Goal: Task Accomplishment & Management: Complete application form

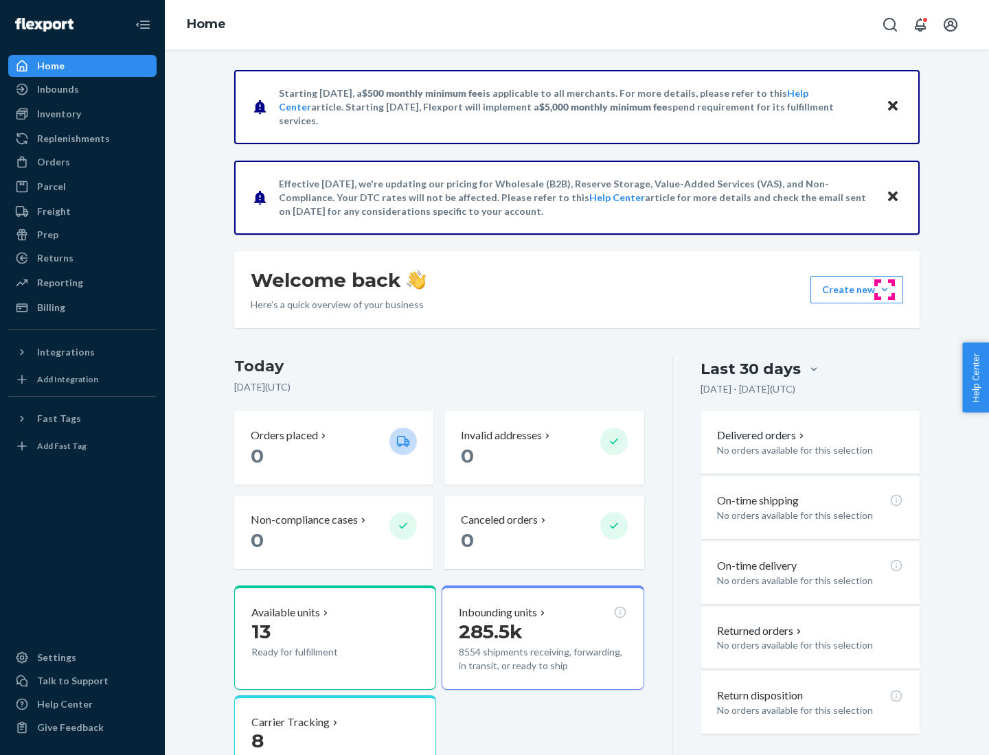
click at [884, 290] on button "Create new Create new inbound Create new order Create new product" at bounding box center [856, 289] width 93 height 27
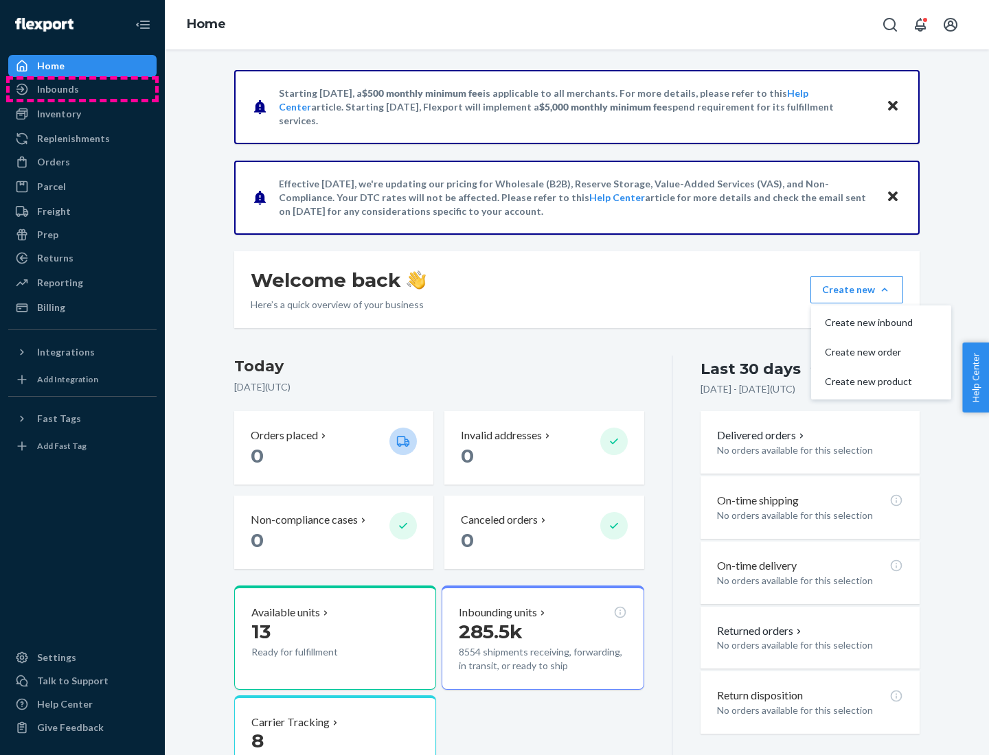
click at [82, 89] on div "Inbounds" at bounding box center [83, 89] width 146 height 19
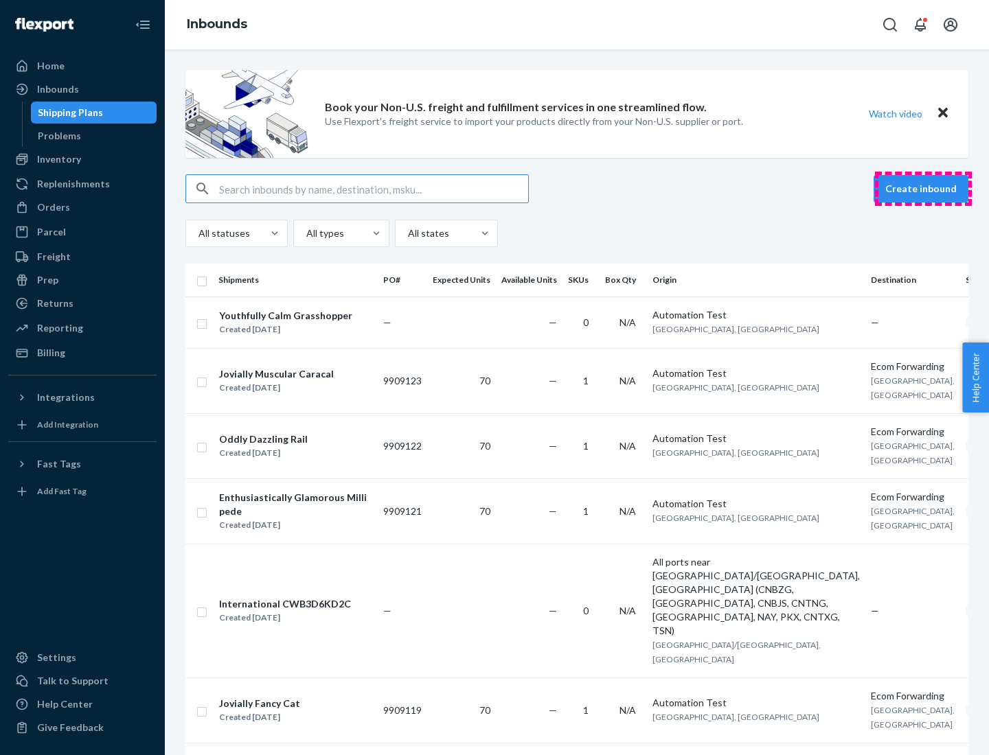
click at [923, 189] on button "Create inbound" at bounding box center [920, 188] width 95 height 27
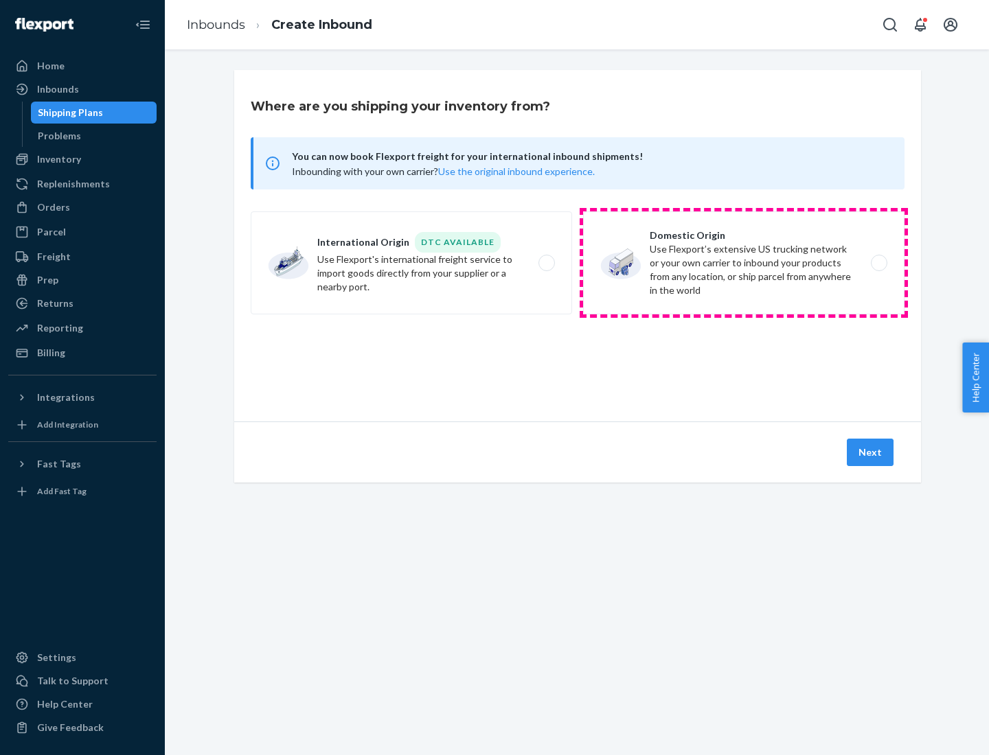
click at [743, 263] on label "Domestic Origin Use Flexport’s extensive US trucking network or your own carrie…" at bounding box center [743, 262] width 321 height 103
click at [878, 263] on input "Domestic Origin Use Flexport’s extensive US trucking network or your own carrie…" at bounding box center [882, 263] width 9 height 9
radio input "true"
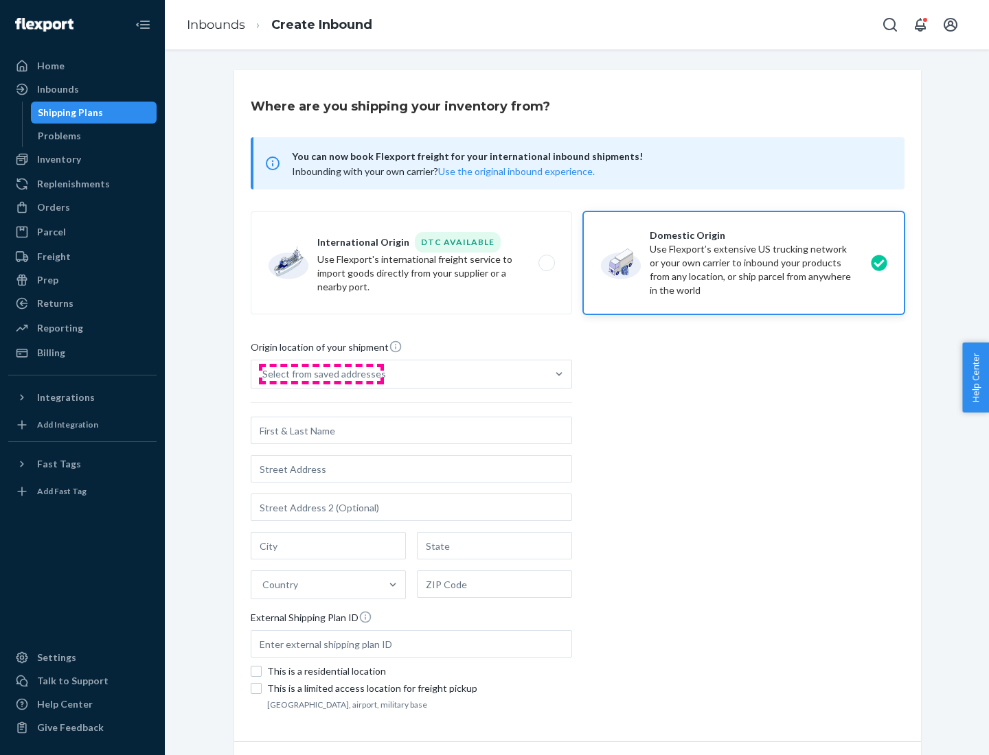
click at [321, 374] on div "Select from saved addresses" at bounding box center [324, 374] width 124 height 14
click at [264, 374] on input "Select from saved addresses" at bounding box center [262, 374] width 1 height 14
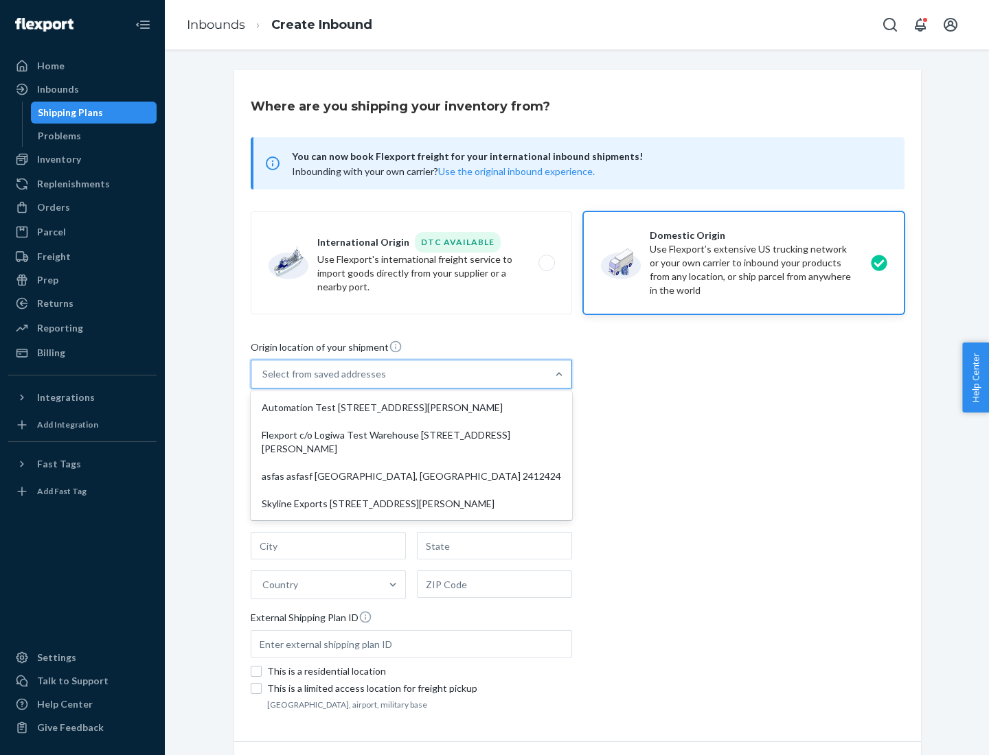
scroll to position [5, 0]
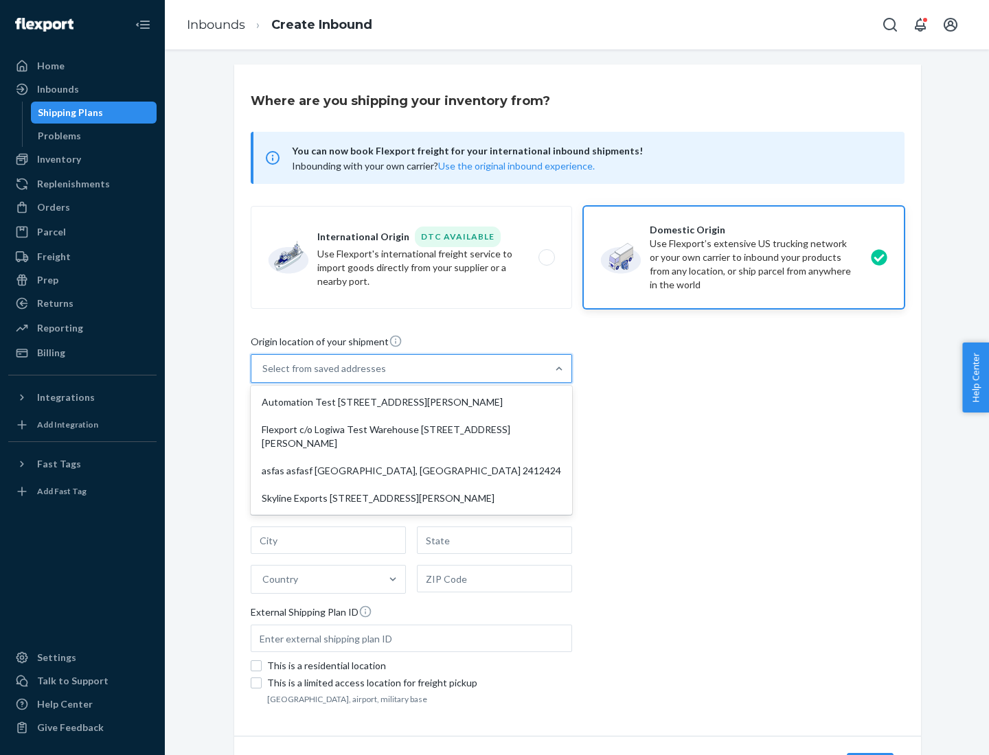
click at [411, 402] on div "Automation Test [STREET_ADDRESS][PERSON_NAME]" at bounding box center [411, 402] width 316 height 27
click at [264, 376] on input "option Automation Test [STREET_ADDRESS][PERSON_NAME] focused, 1 of 4. 4 results…" at bounding box center [262, 369] width 1 height 14
type input "Automation Test"
type input "9th Floor"
type input "[GEOGRAPHIC_DATA]"
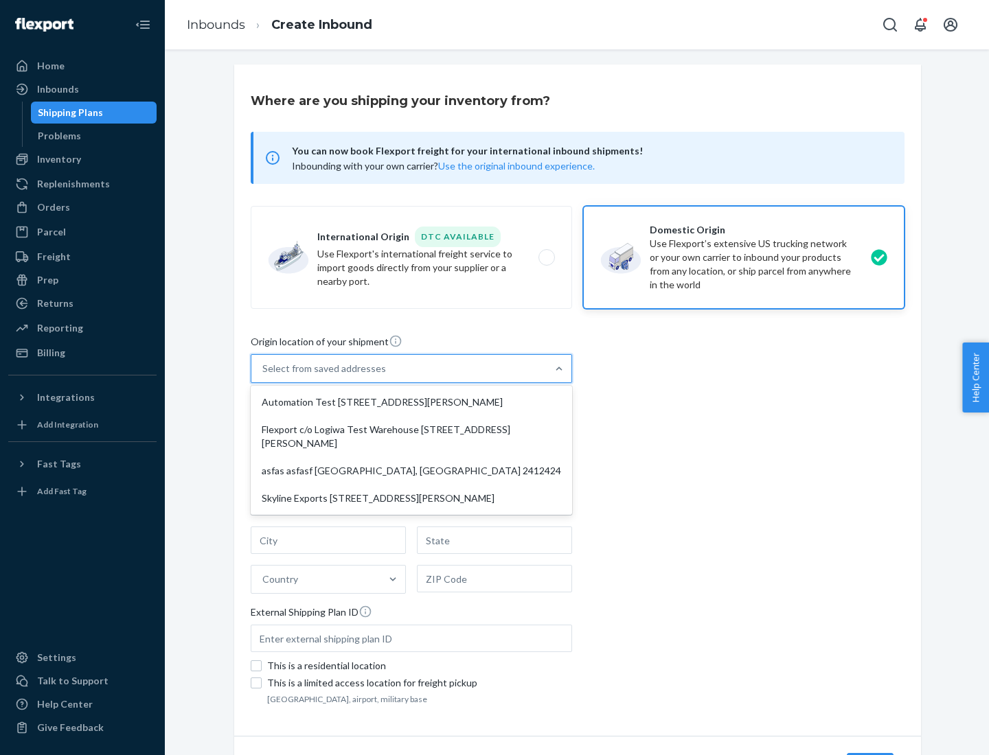
type input "CA"
type input "94104"
type input "[STREET_ADDRESS][PERSON_NAME]"
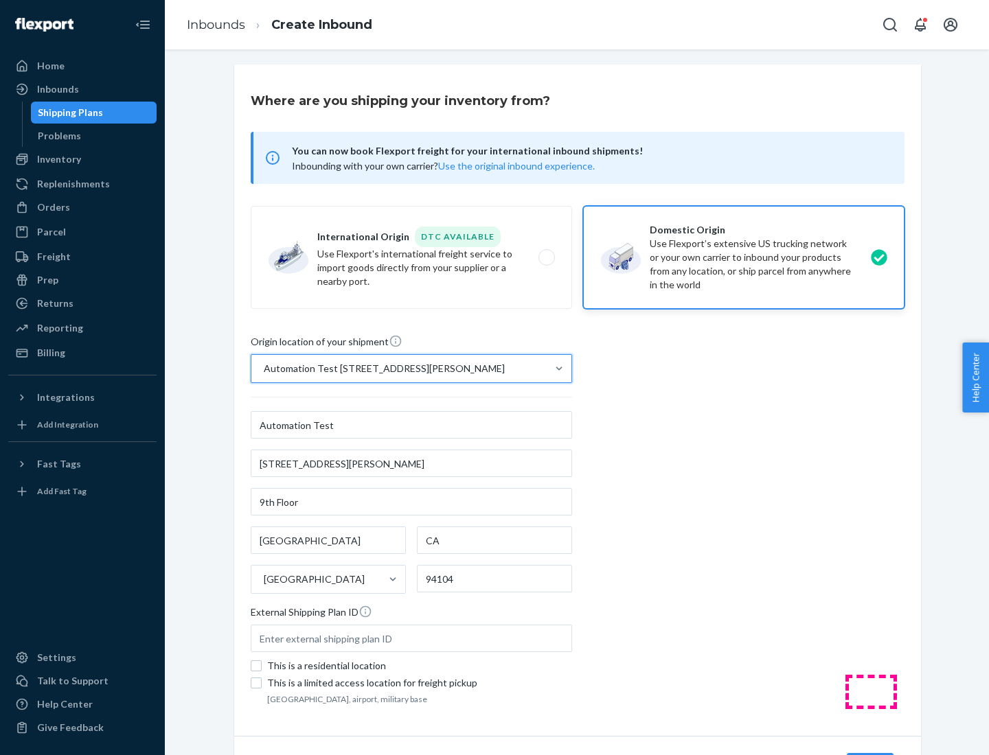
scroll to position [80, 0]
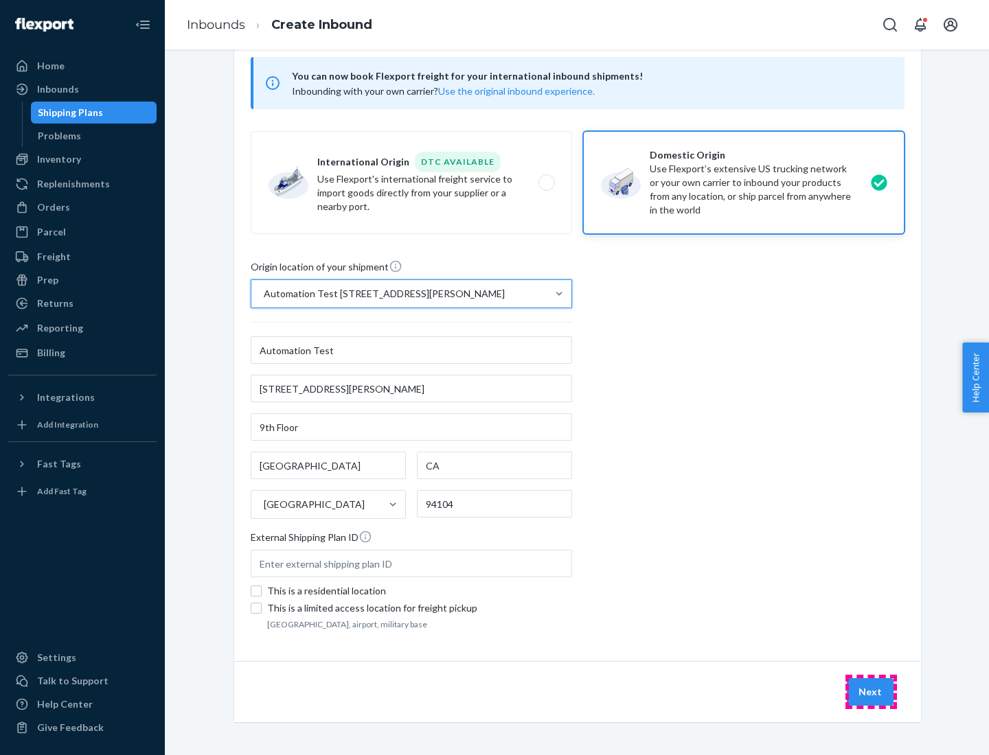
click at [870, 692] on button "Next" at bounding box center [869, 691] width 47 height 27
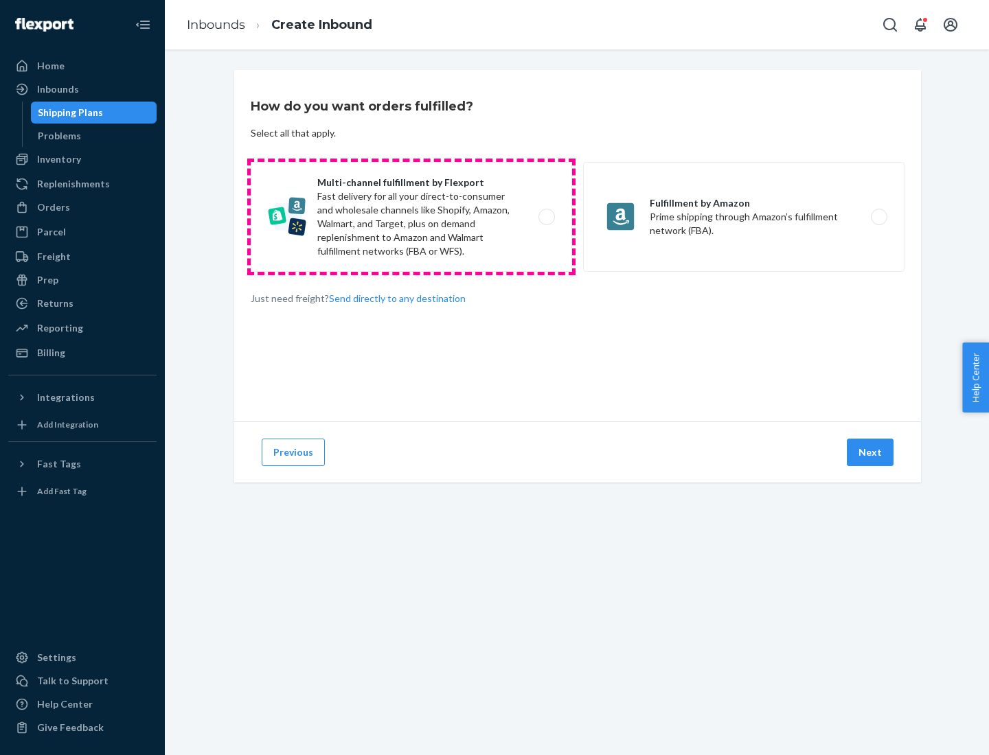
click at [411, 217] on label "Multi-channel fulfillment by Flexport Fast delivery for all your direct-to-cons…" at bounding box center [411, 217] width 321 height 110
click at [546, 217] on input "Multi-channel fulfillment by Flexport Fast delivery for all your direct-to-cons…" at bounding box center [550, 217] width 9 height 9
radio input "true"
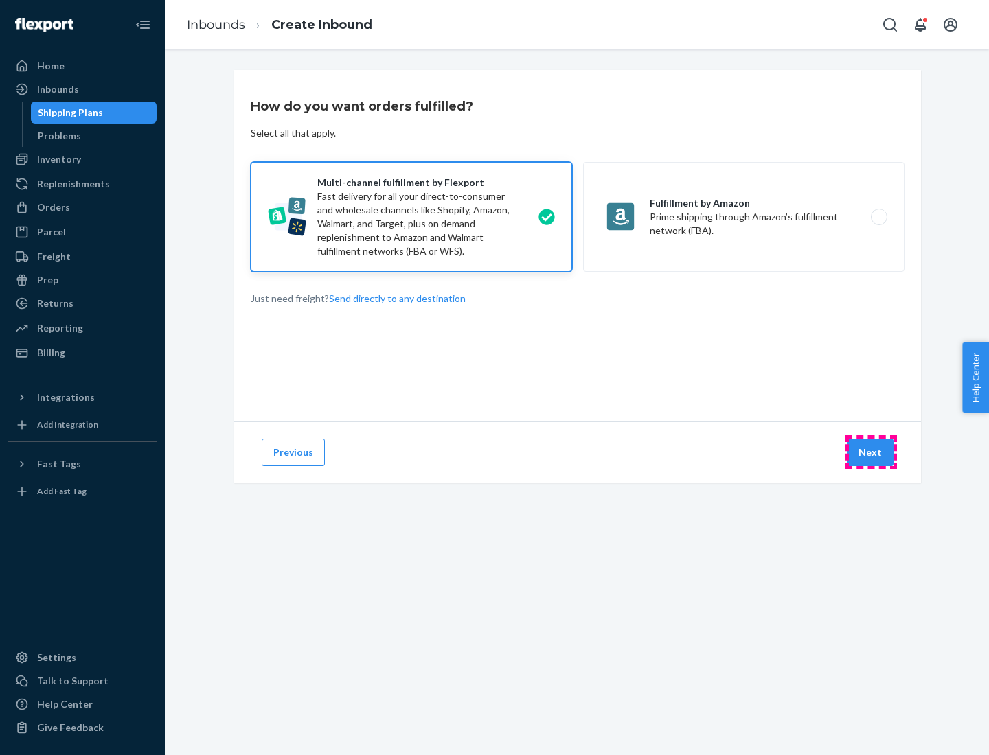
click at [870, 452] on button "Next" at bounding box center [869, 452] width 47 height 27
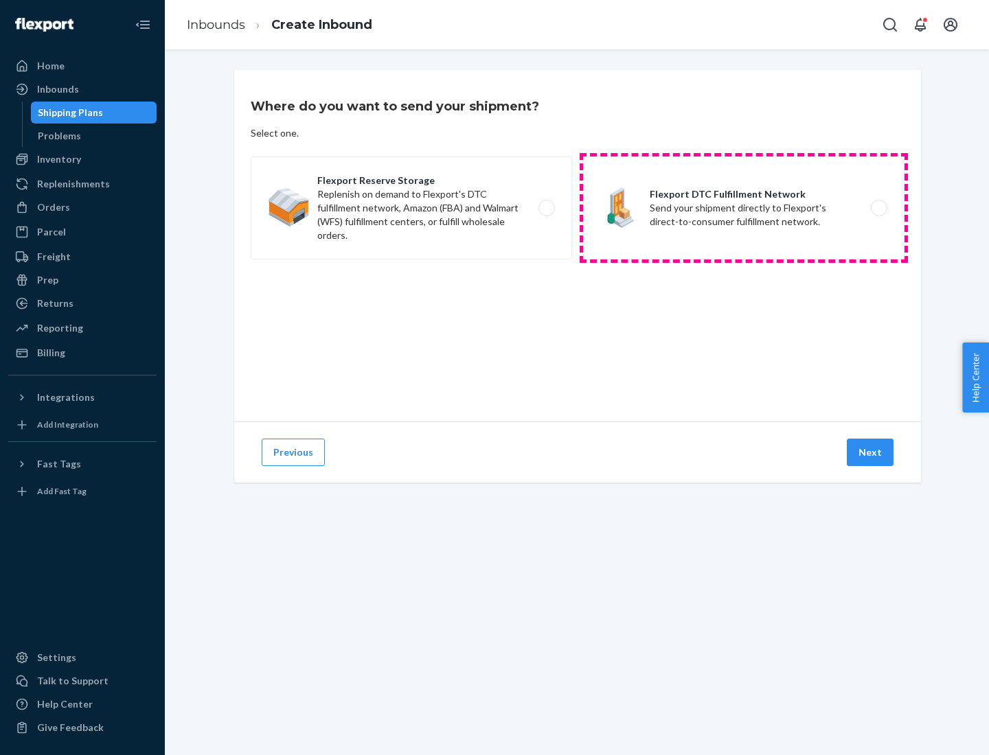
click at [743, 208] on label "Flexport DTC Fulfillment Network Send your shipment directly to Flexport's dire…" at bounding box center [743, 208] width 321 height 103
click at [878, 208] on input "Flexport DTC Fulfillment Network Send your shipment directly to Flexport's dire…" at bounding box center [882, 208] width 9 height 9
radio input "true"
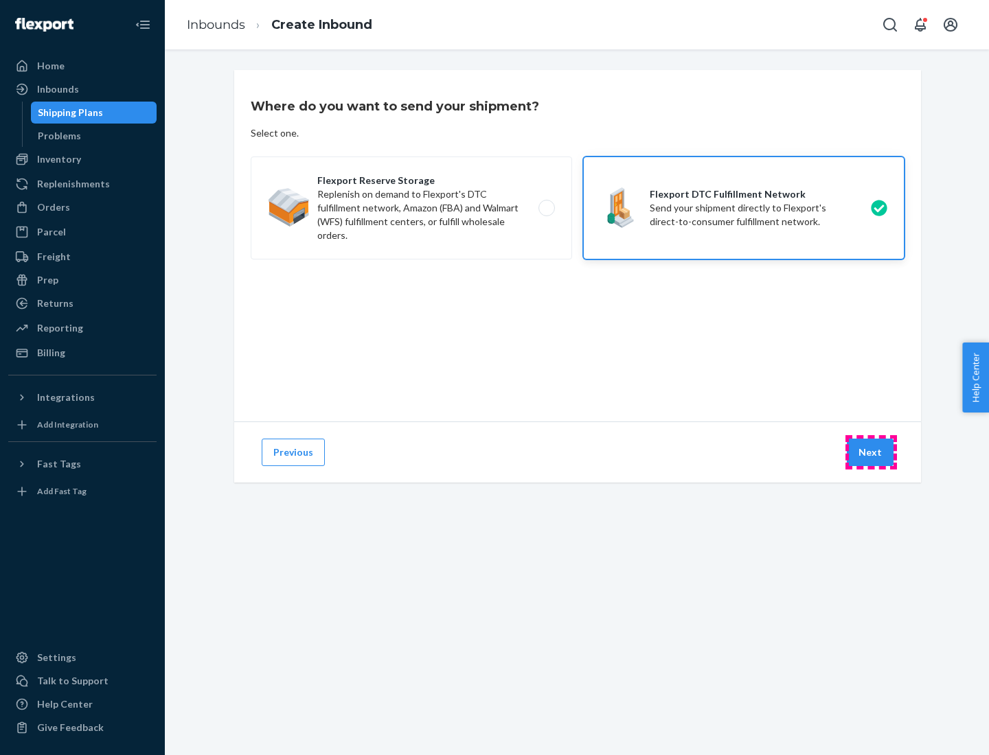
click at [870, 452] on button "Next" at bounding box center [869, 452] width 47 height 27
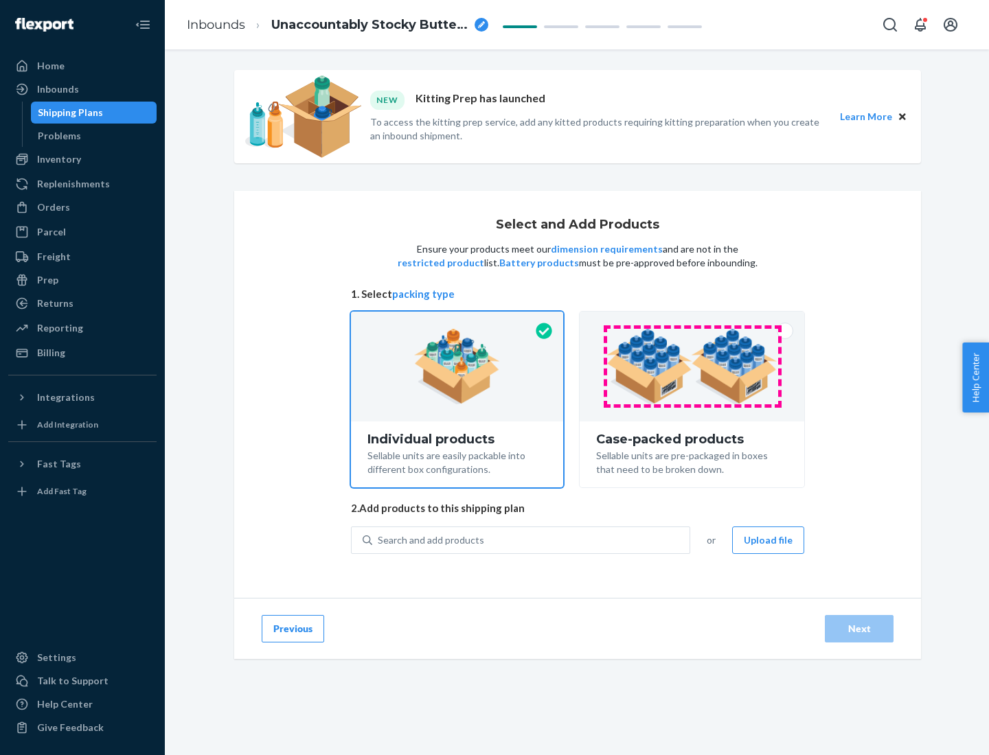
click at [692, 367] on img at bounding box center [691, 367] width 171 height 76
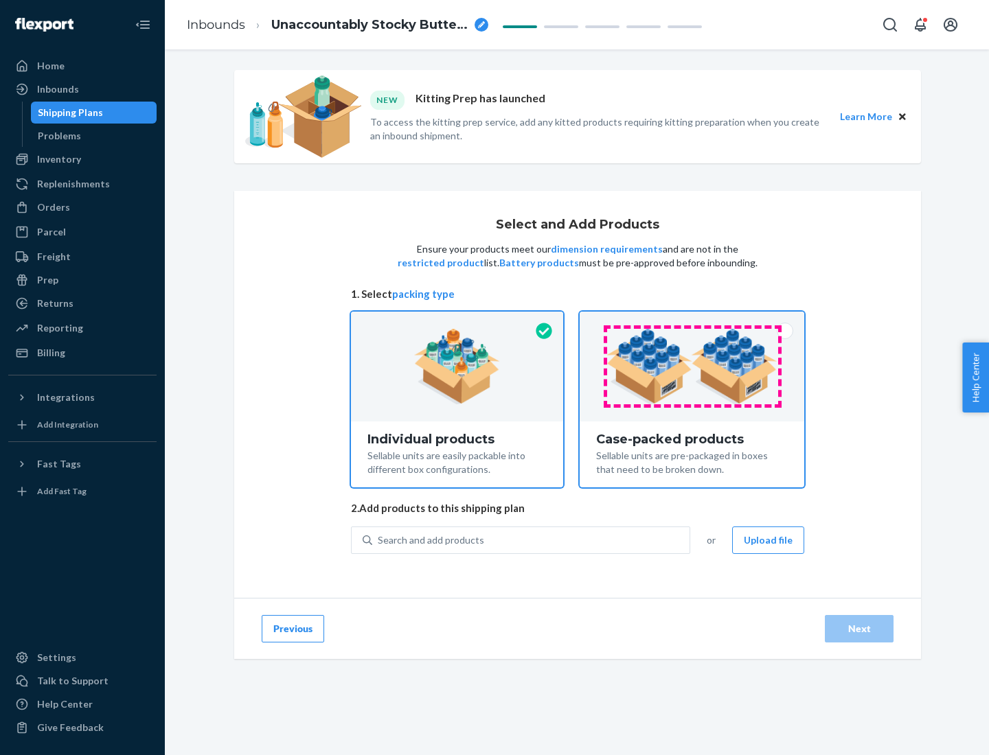
click at [692, 321] on input "Case-packed products Sellable units are pre-packaged in boxes that need to be b…" at bounding box center [691, 316] width 9 height 9
radio input "true"
radio input "false"
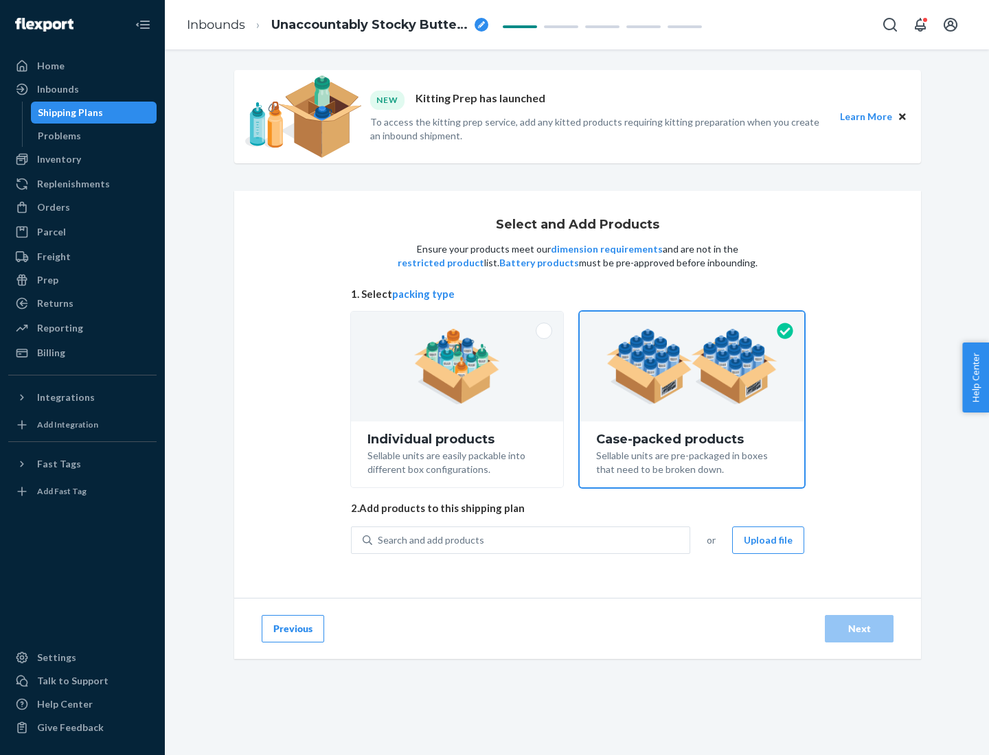
click at [531, 540] on div "Search and add products" at bounding box center [530, 540] width 317 height 25
click at [379, 540] on input "Search and add products" at bounding box center [378, 540] width 1 height 14
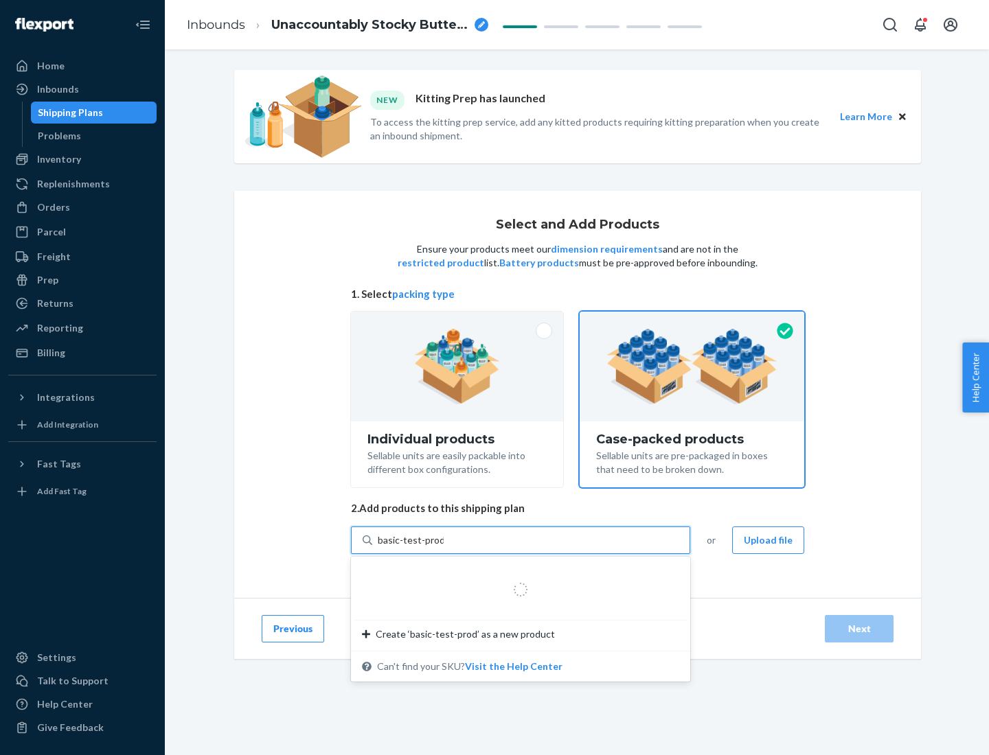
type input "basic-test-product-1"
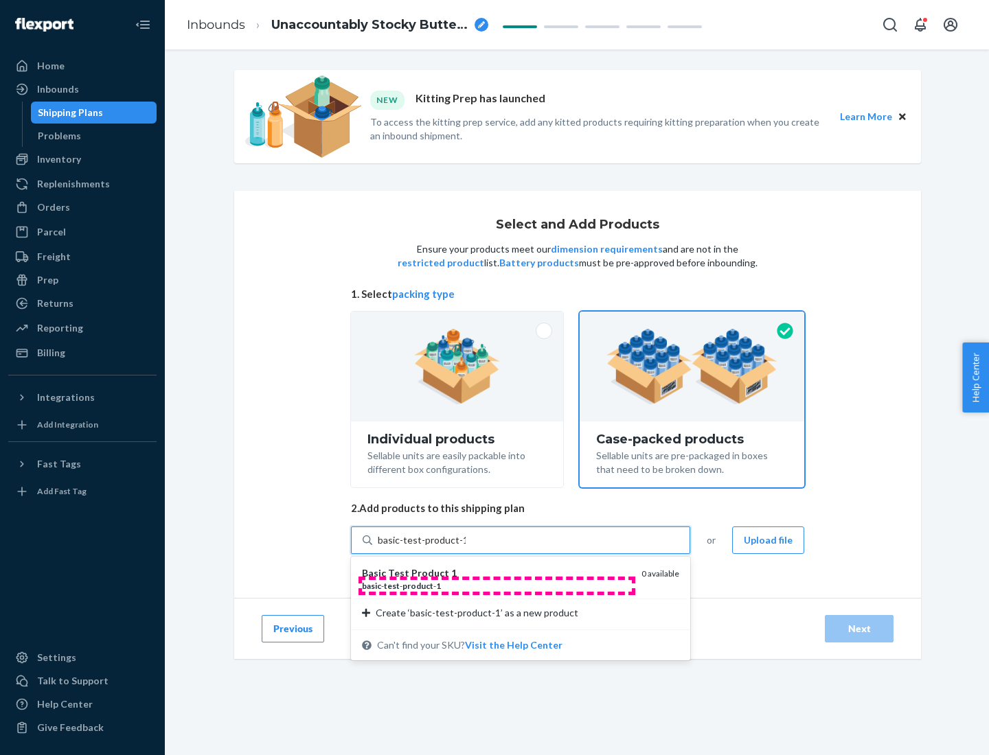
click at [496, 586] on div "basic - test - product - 1" at bounding box center [496, 586] width 268 height 12
click at [465, 547] on input "basic-test-product-1" at bounding box center [422, 540] width 88 height 14
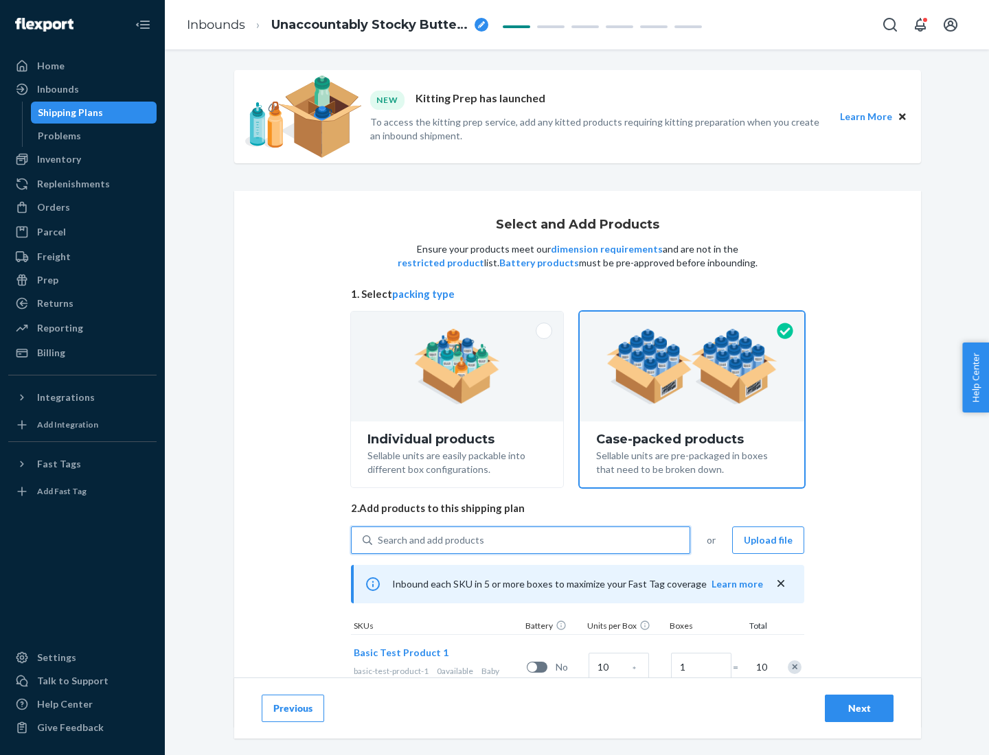
scroll to position [49, 0]
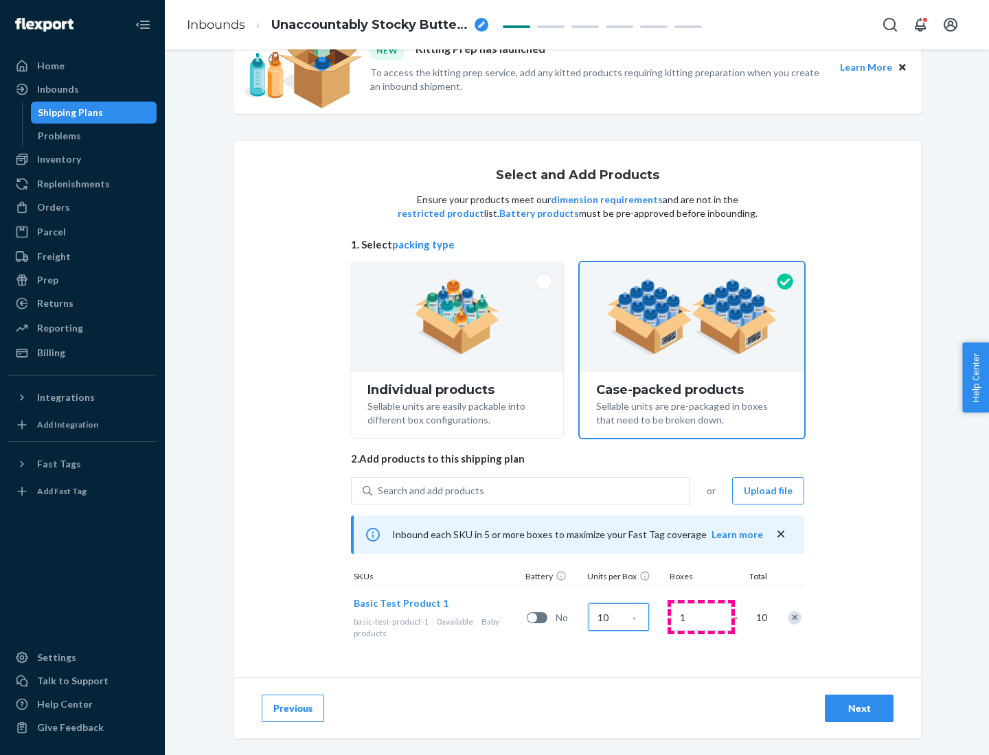
type input "10"
type input "7"
click at [859, 708] on div "Next" at bounding box center [858, 709] width 45 height 14
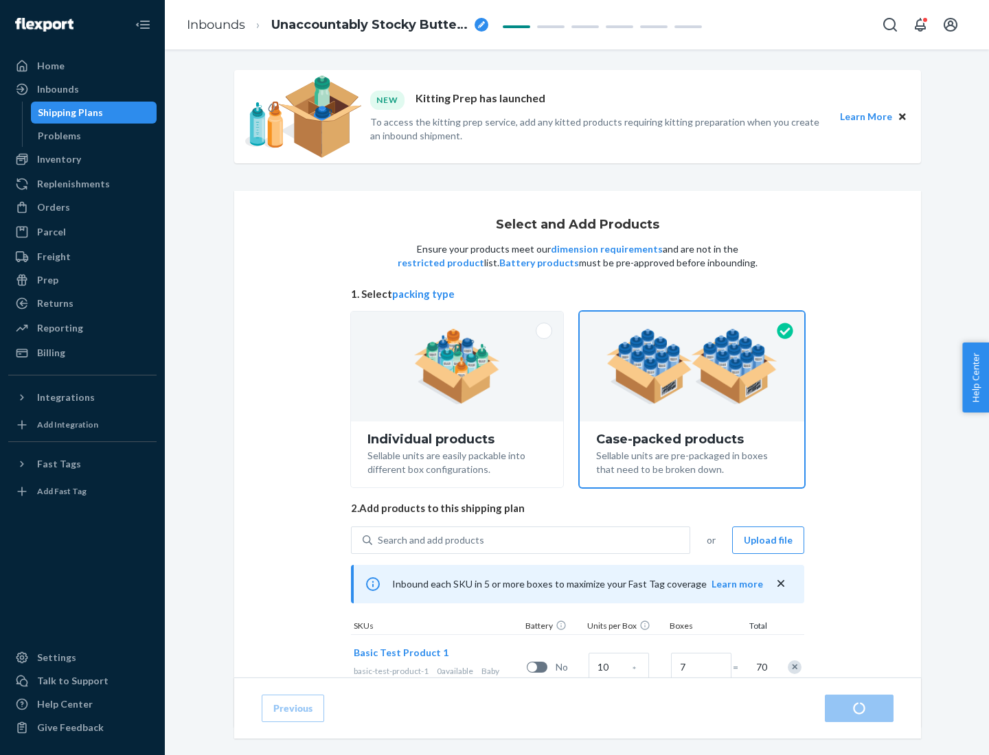
radio input "true"
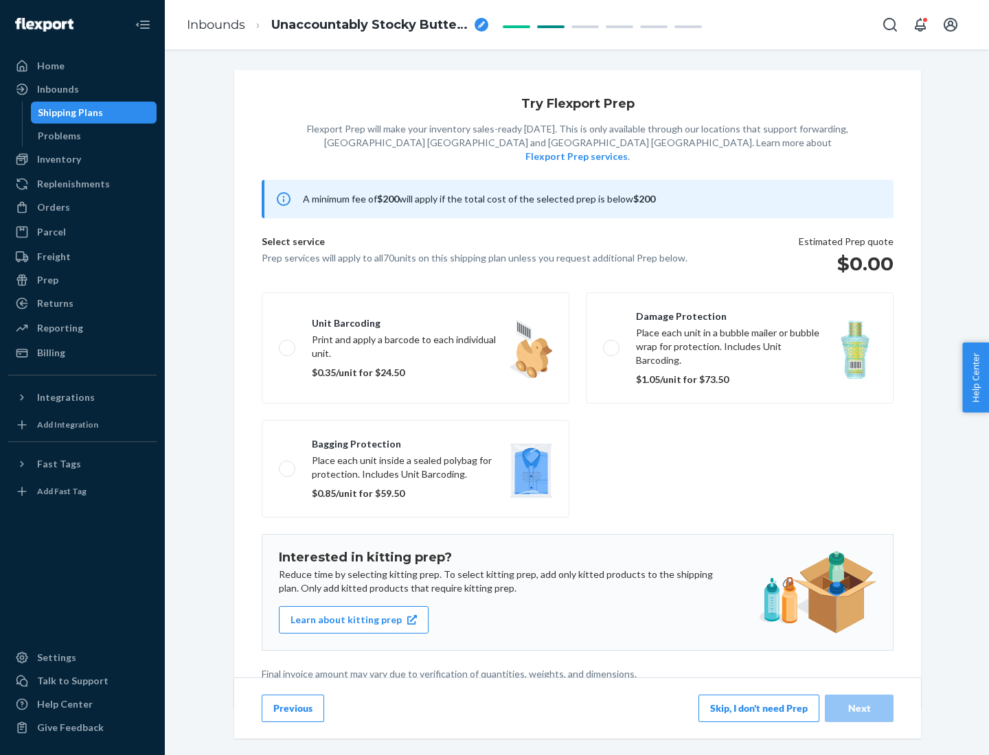
scroll to position [3, 0]
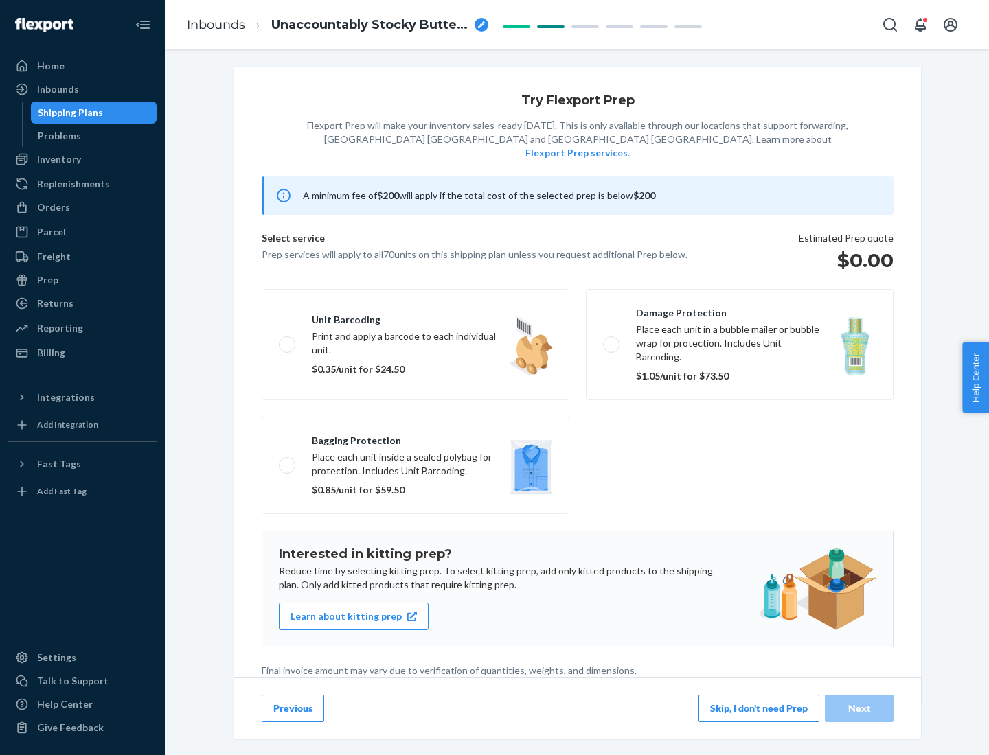
click at [415, 437] on label "Bagging protection Place each unit inside a sealed polybag for protection. Incl…" at bounding box center [416, 465] width 308 height 97
click at [288, 461] on input "Bagging protection Place each unit inside a sealed polybag for protection. Incl…" at bounding box center [283, 465] width 9 height 9
checkbox input "true"
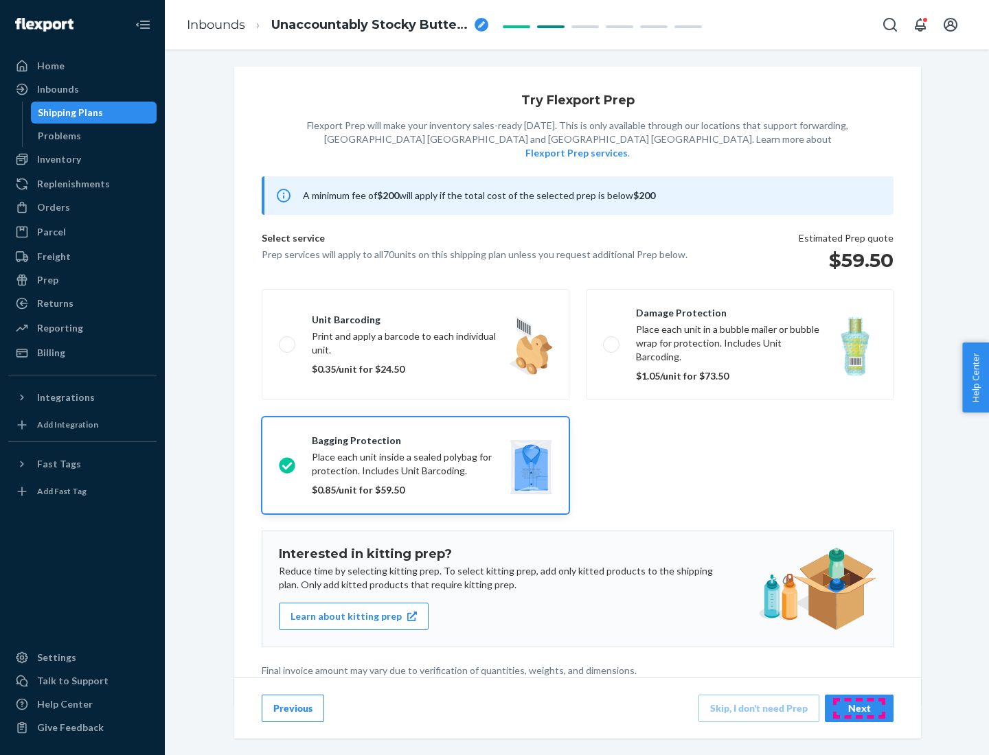
click at [859, 708] on div "Next" at bounding box center [858, 709] width 45 height 14
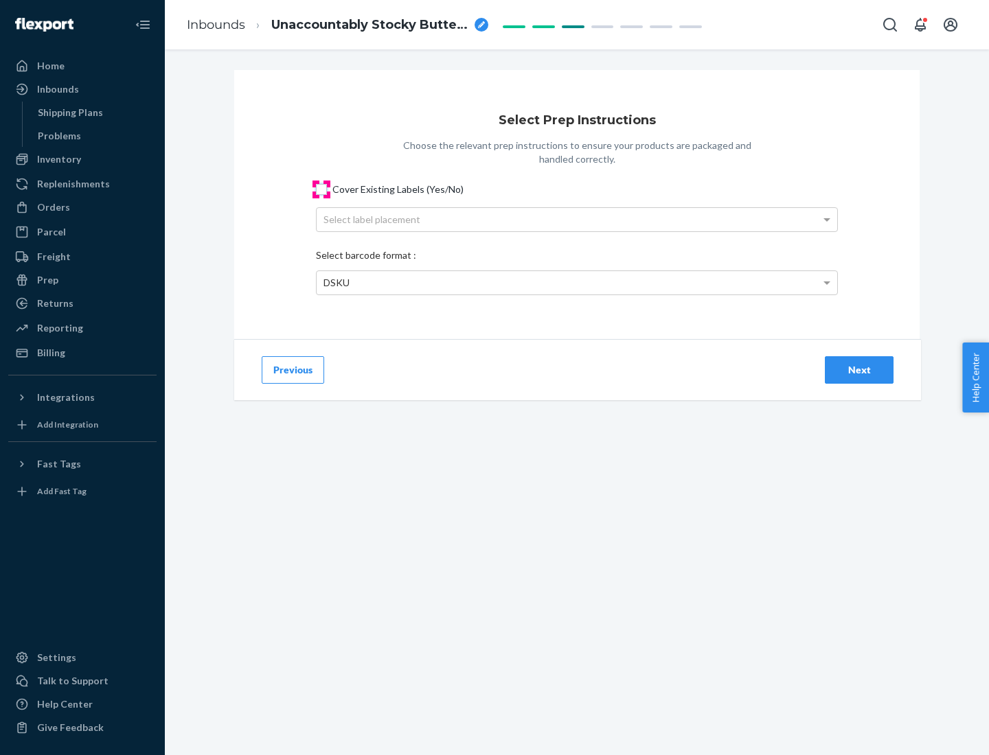
click at [321, 189] on input "Cover Existing Labels (Yes/No)" at bounding box center [321, 189] width 11 height 11
checkbox input "true"
click at [577, 219] on div "Select label placement" at bounding box center [576, 219] width 520 height 23
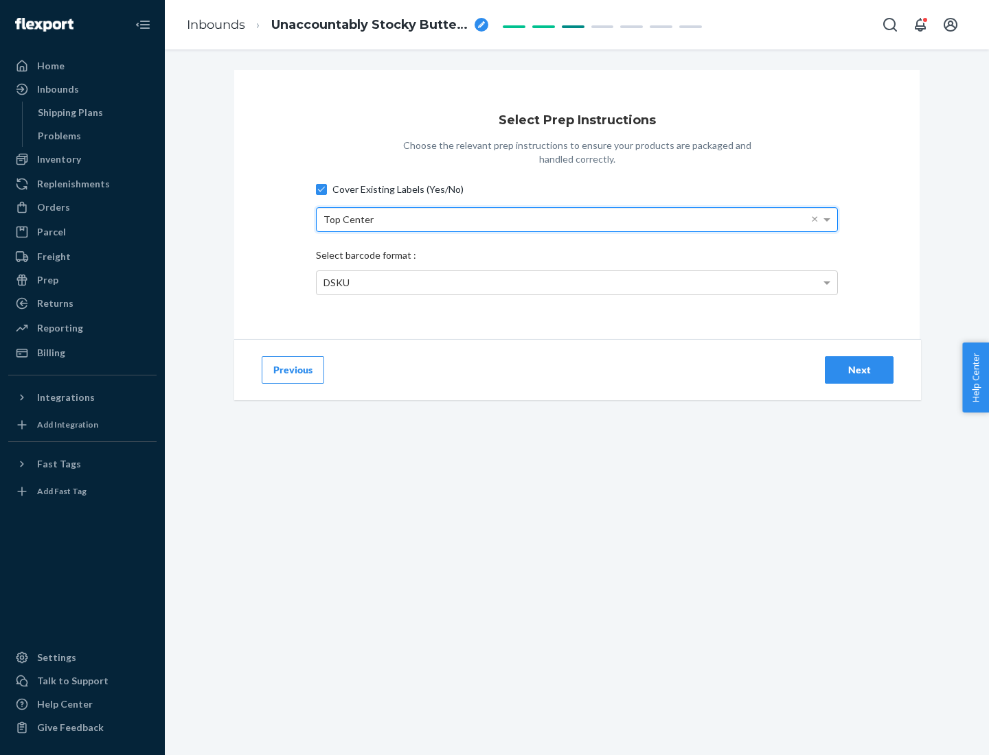
click at [577, 282] on div "DSKU" at bounding box center [576, 282] width 520 height 23
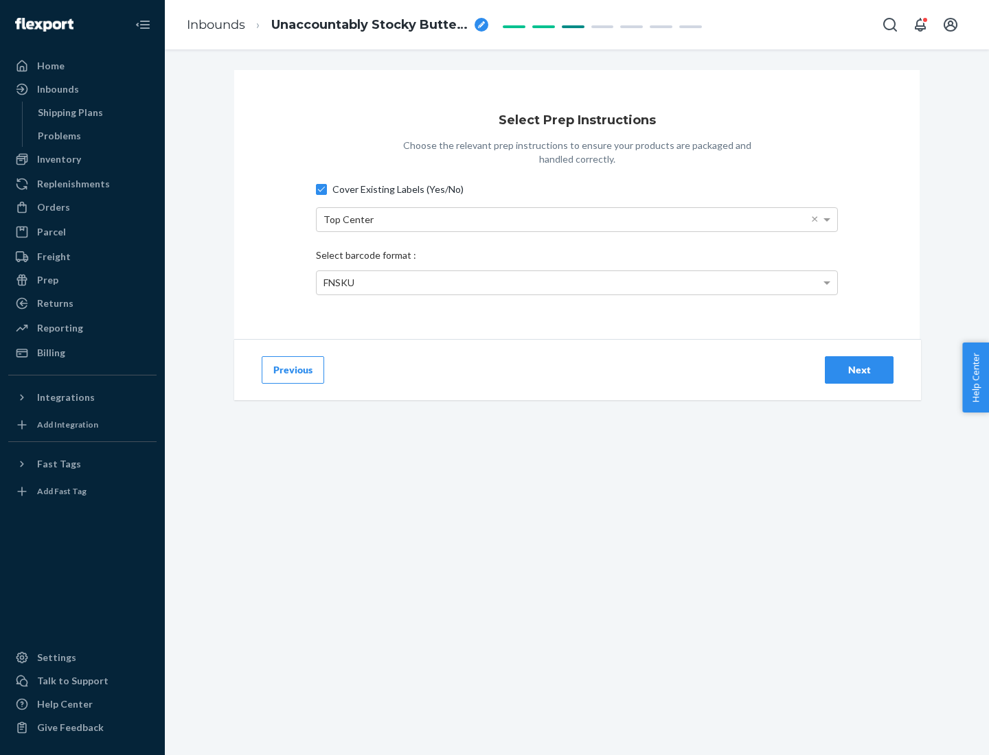
click at [859, 369] on div "Next" at bounding box center [858, 370] width 45 height 14
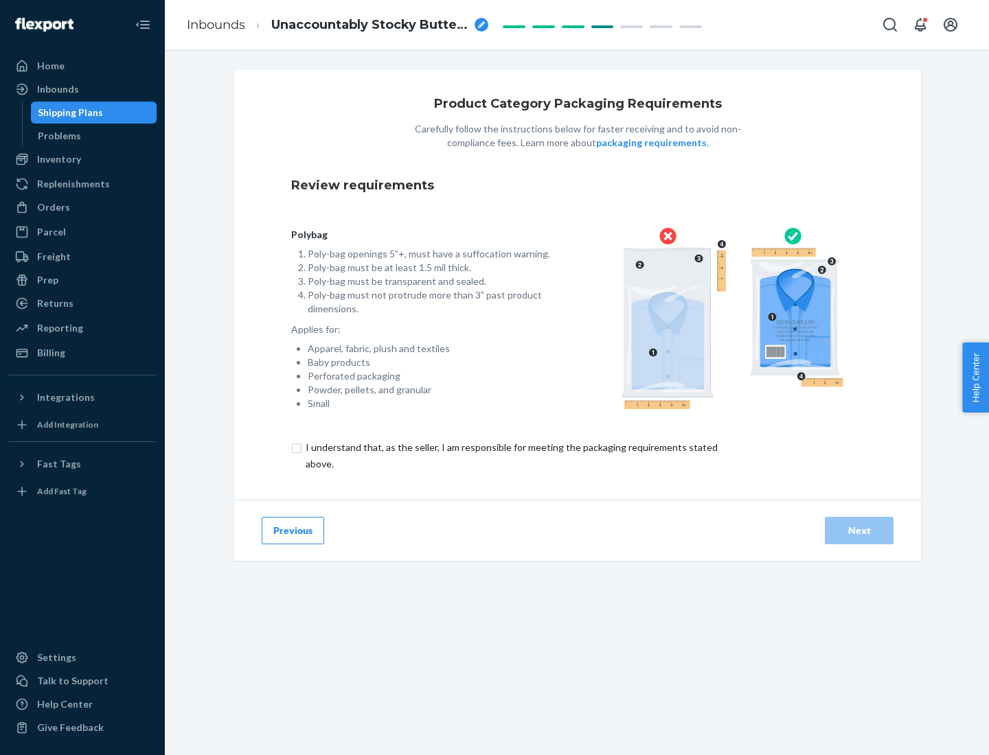
click at [510, 455] on input "checkbox" at bounding box center [519, 455] width 457 height 33
checkbox input "true"
click at [859, 530] on div "Next" at bounding box center [858, 531] width 45 height 14
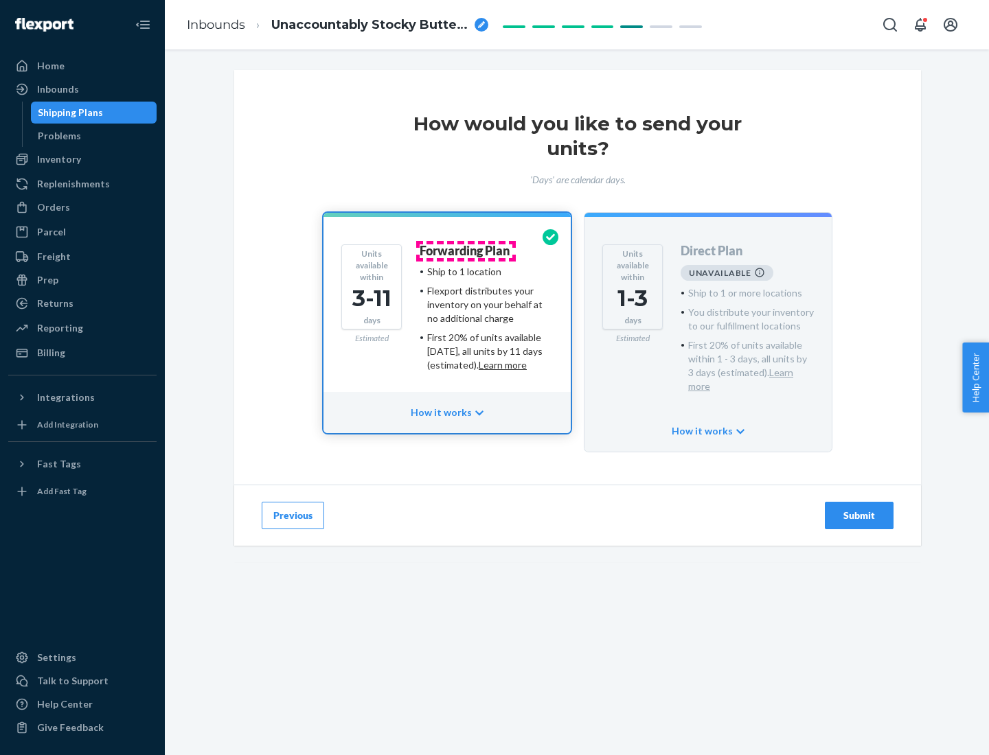
click at [465, 251] on h4 "Forwarding Plan" at bounding box center [464, 251] width 90 height 14
click at [859, 509] on div "Submit" at bounding box center [858, 516] width 45 height 14
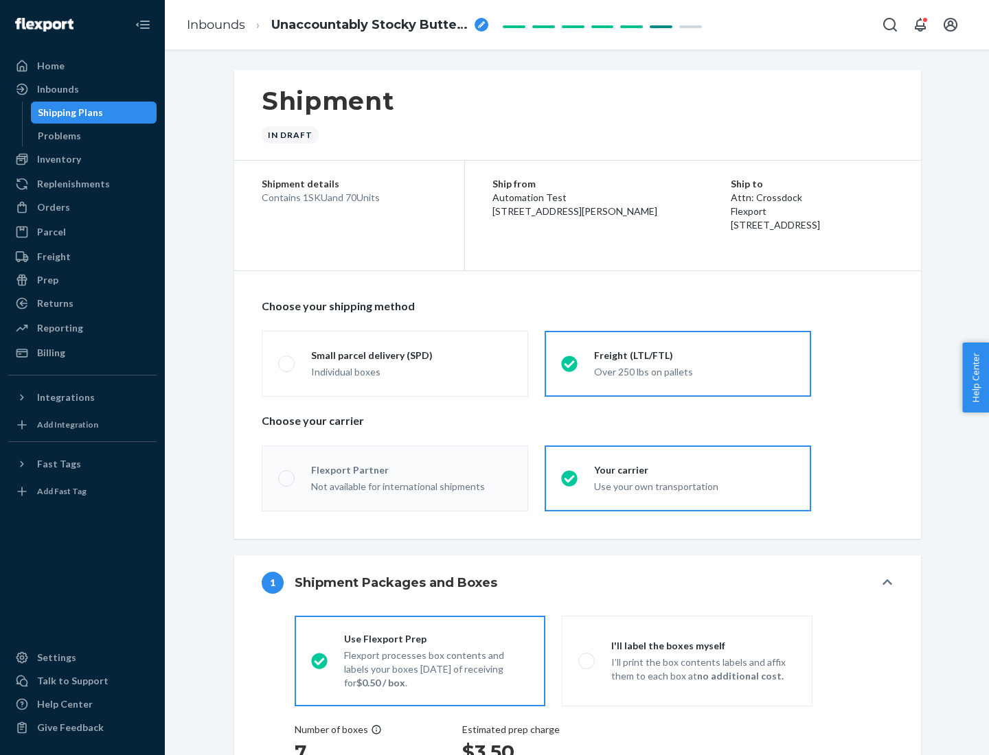
radio input "true"
radio input "false"
radio input "true"
radio input "false"
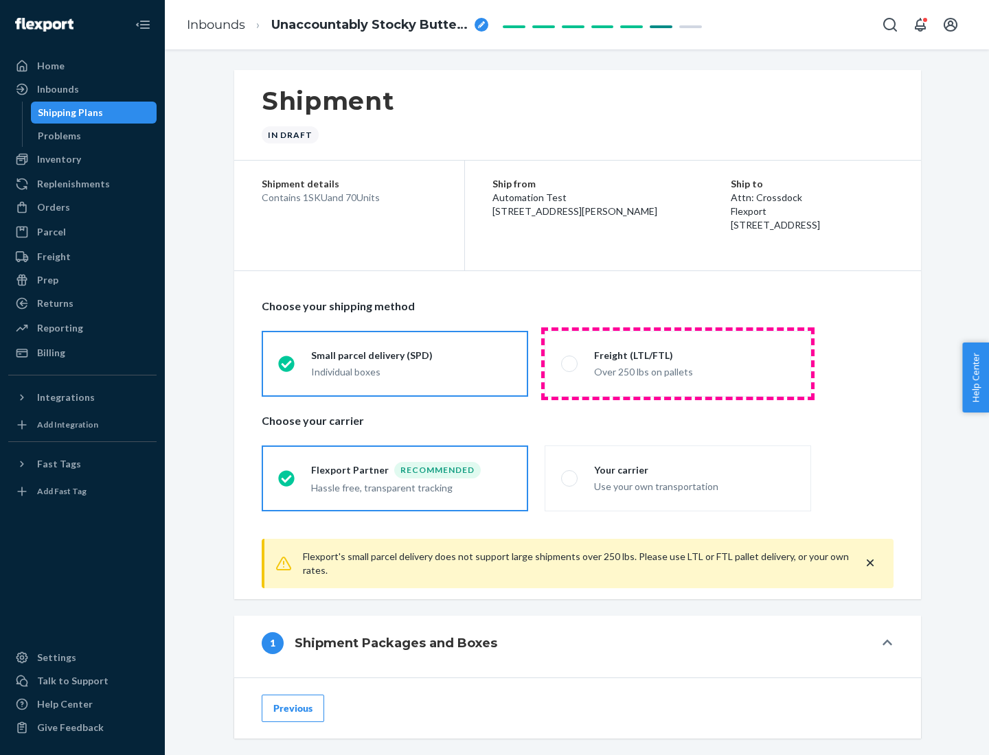
click at [678, 363] on div "Over 250 lbs on pallets" at bounding box center [694, 370] width 200 height 16
click at [570, 363] on input "Freight (LTL/FTL) Over 250 lbs on pallets" at bounding box center [565, 363] width 9 height 9
radio input "true"
radio input "false"
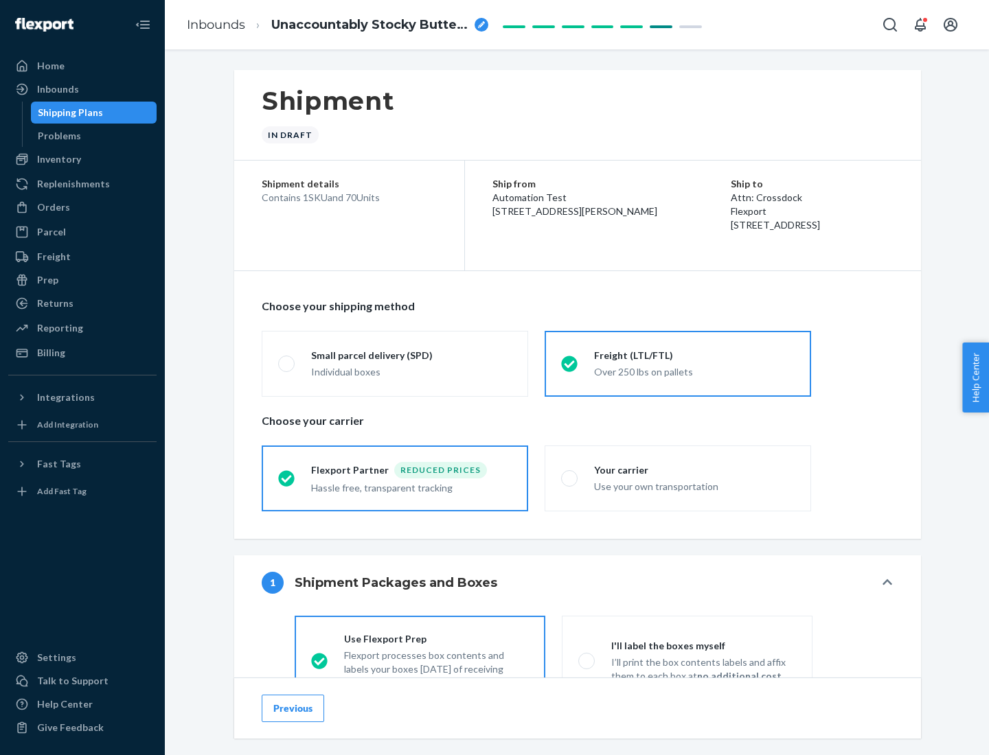
scroll to position [76, 0]
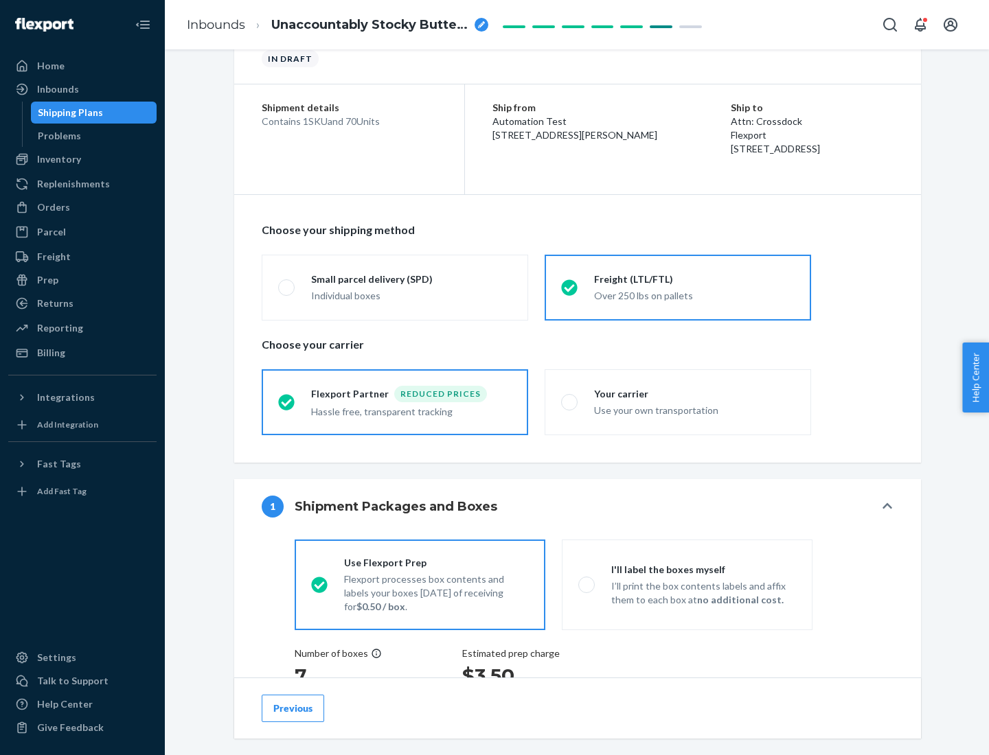
click at [678, 402] on div "Use your own transportation" at bounding box center [694, 409] width 200 height 16
click at [570, 402] on input "Your carrier Use your own transportation" at bounding box center [565, 401] width 9 height 9
radio input "true"
radio input "false"
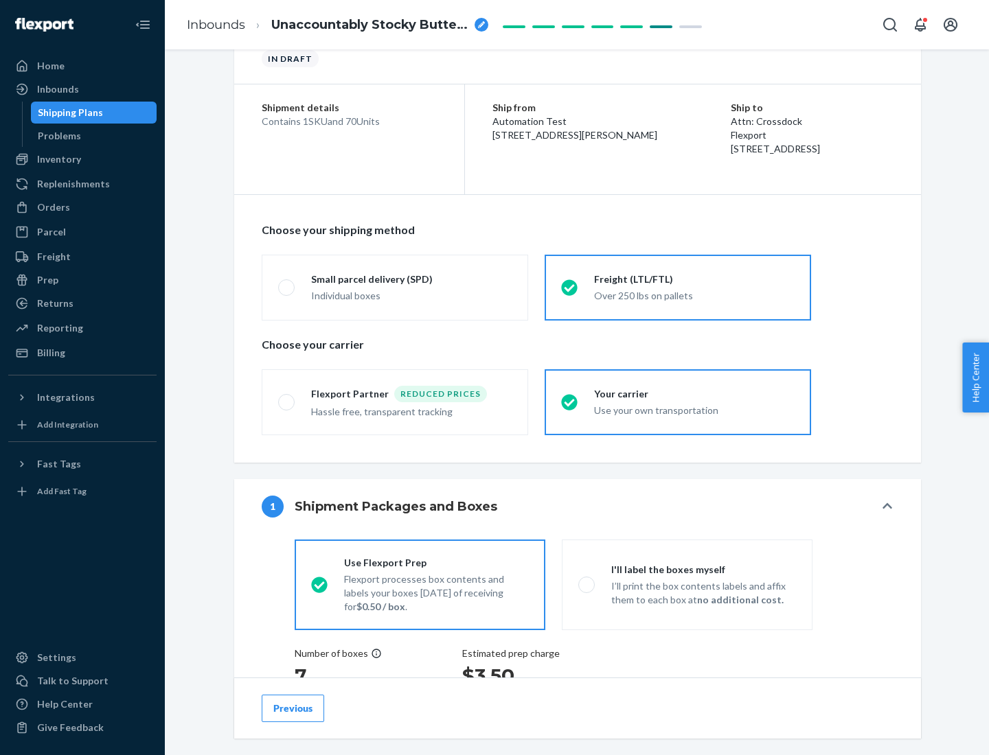
scroll to position [259, 0]
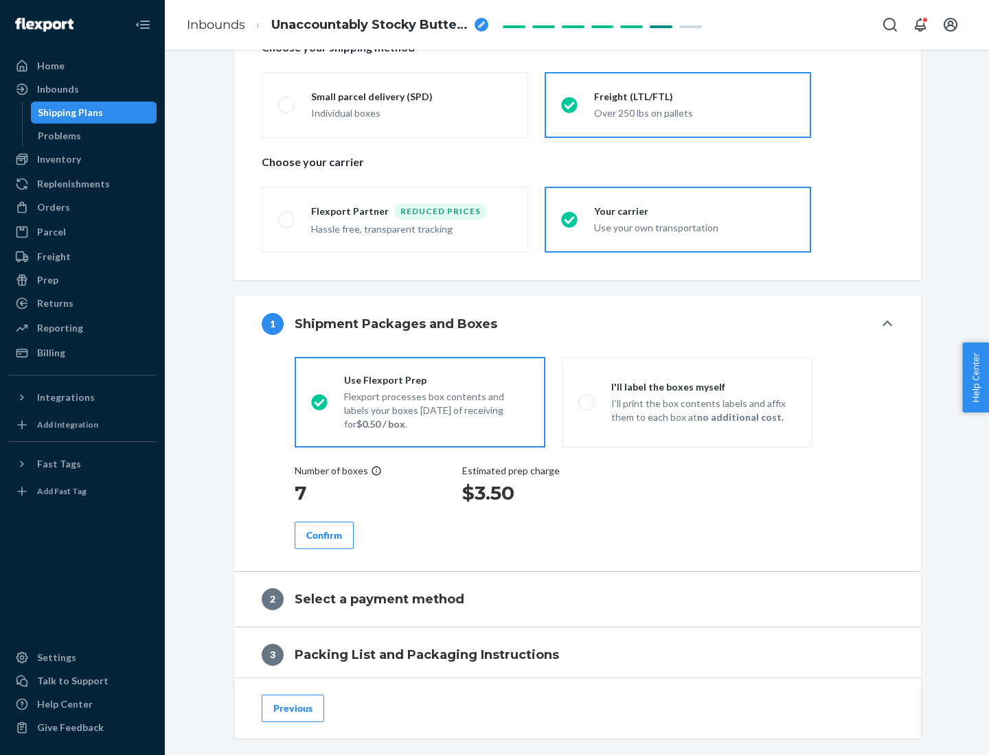
click at [686, 402] on p "I’ll print the box contents labels and affix them to each box at no additional …" at bounding box center [703, 410] width 185 height 27
click at [587, 402] on input "I'll label the boxes myself I’ll print the box contents labels and affix them t…" at bounding box center [582, 401] width 9 height 9
radio input "true"
radio input "false"
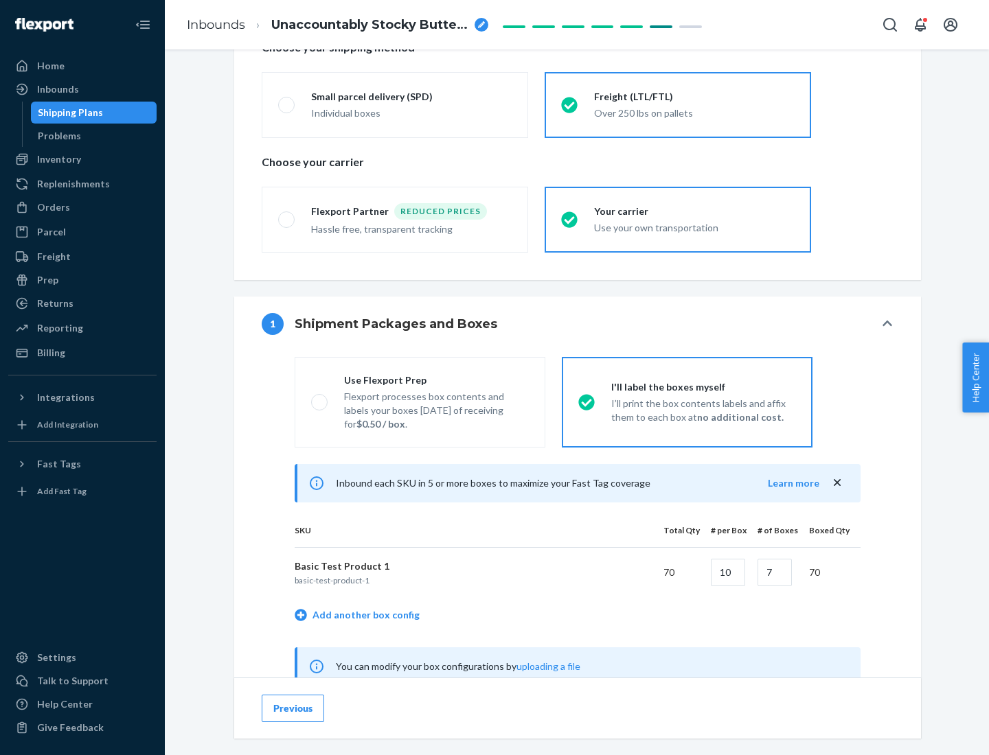
scroll to position [429, 0]
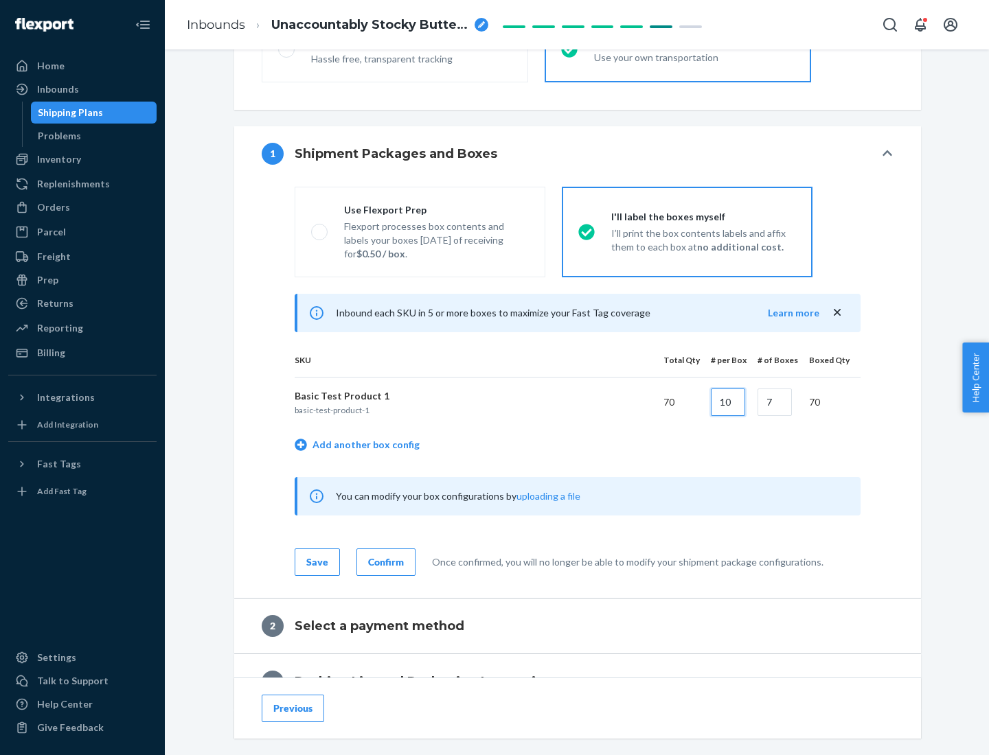
type input "10"
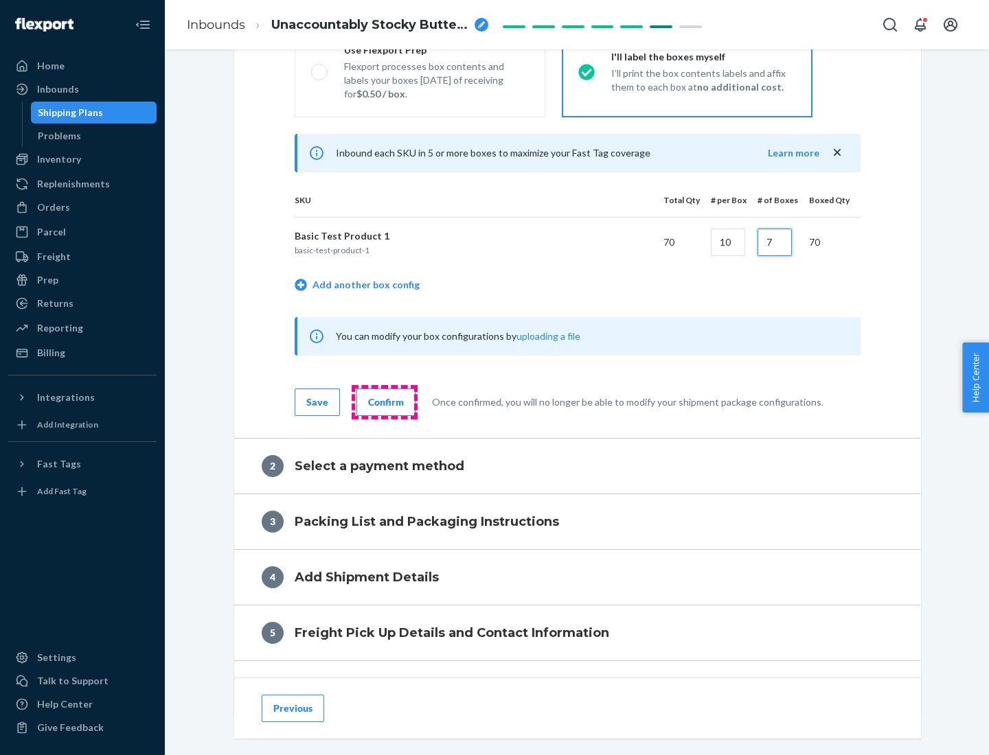
type input "7"
click at [384, 402] on div "Confirm" at bounding box center [386, 402] width 36 height 14
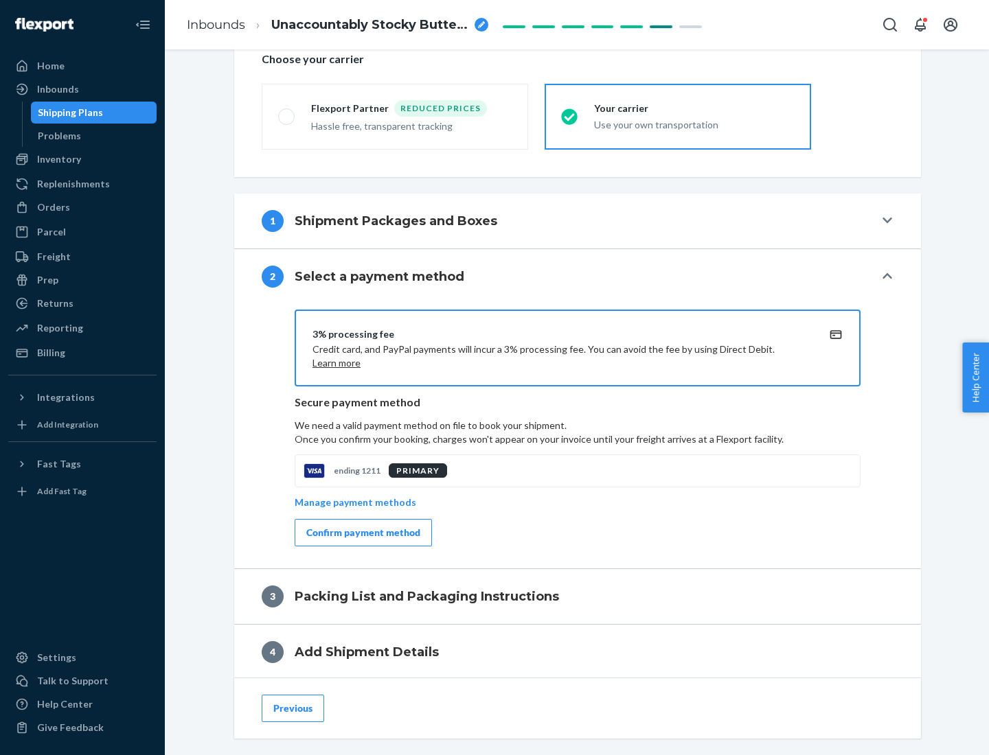
scroll to position [492, 0]
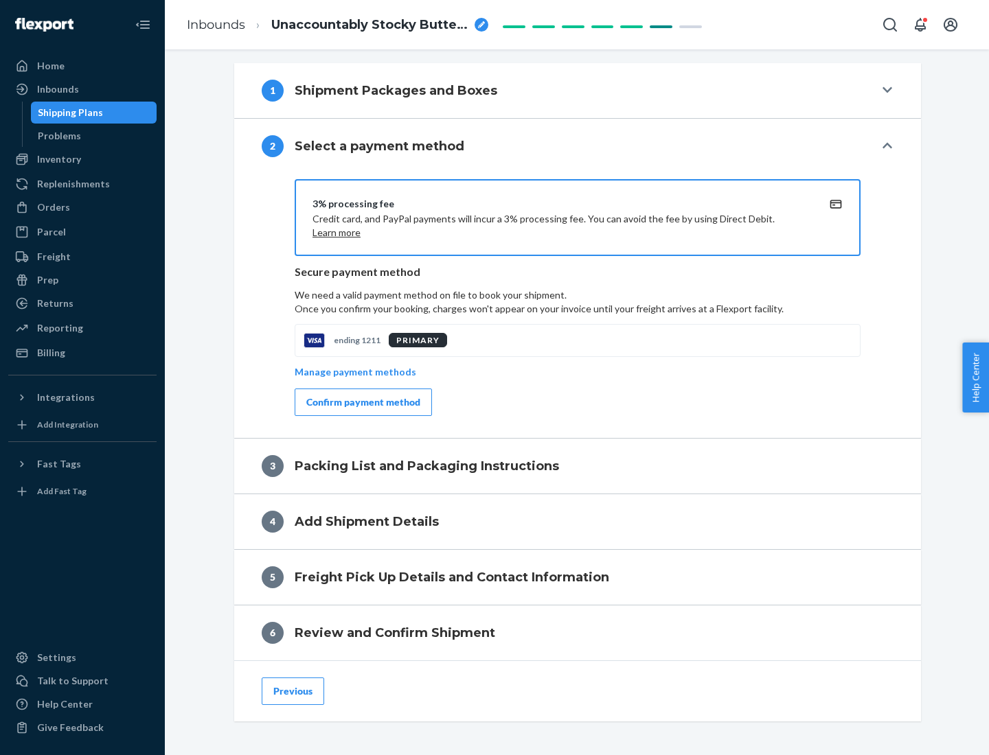
click at [362, 402] on div "Confirm payment method" at bounding box center [363, 402] width 114 height 14
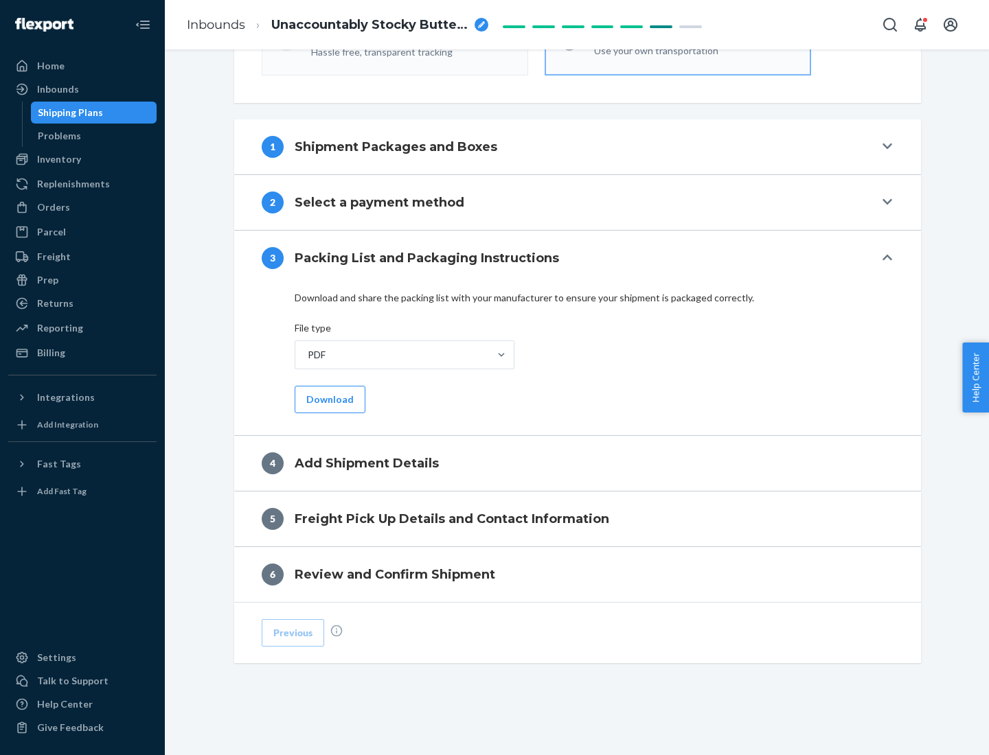
scroll to position [433, 0]
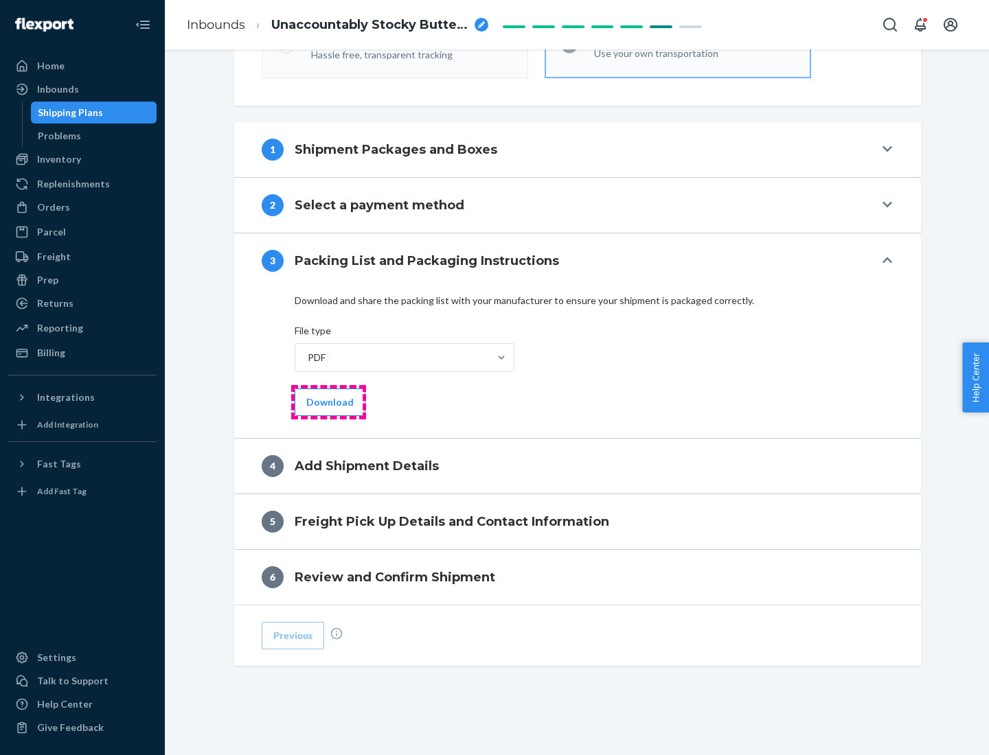
click at [328, 402] on button "Download" at bounding box center [330, 402] width 71 height 27
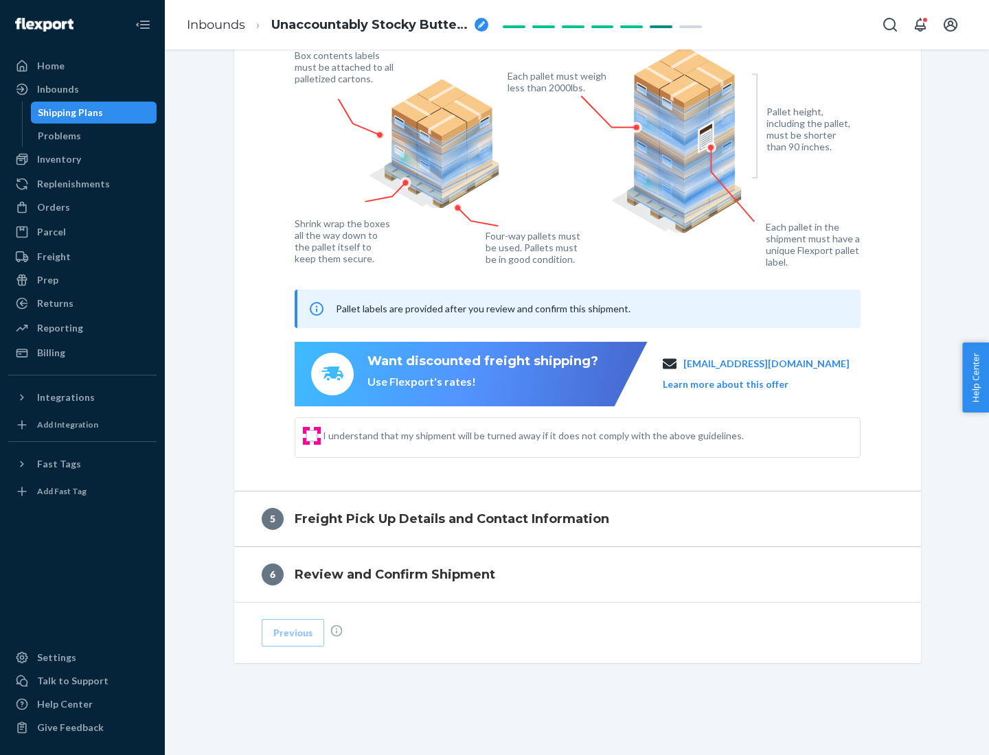
click at [312, 435] on input "I understand that my shipment will be turned away if it does not comply with th…" at bounding box center [311, 435] width 11 height 11
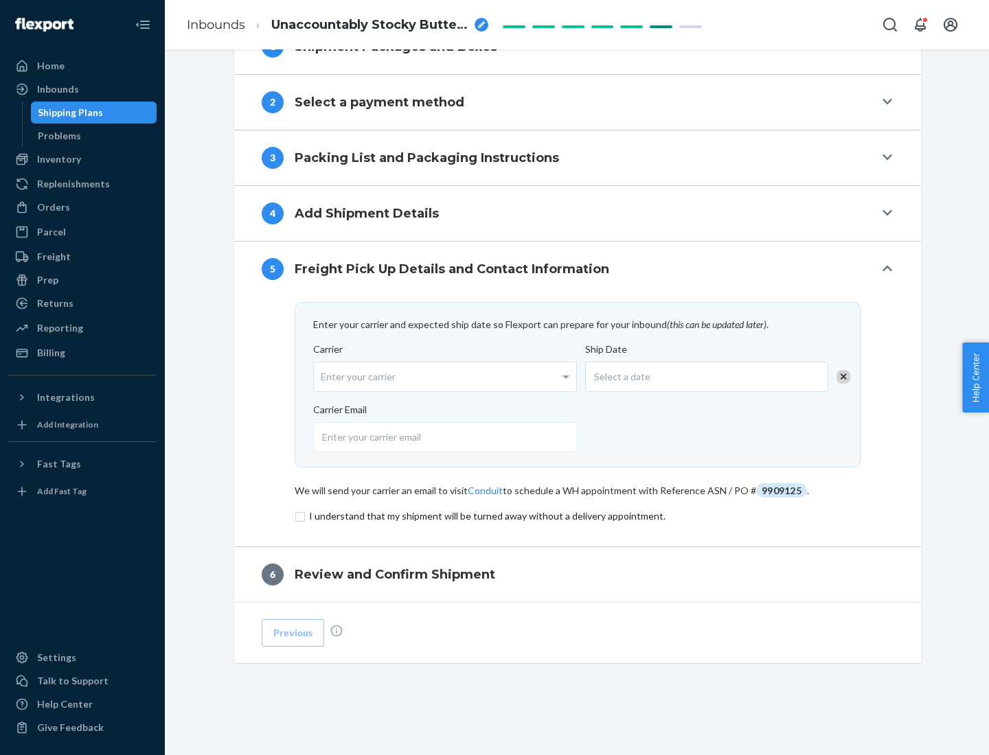
scroll to position [536, 0]
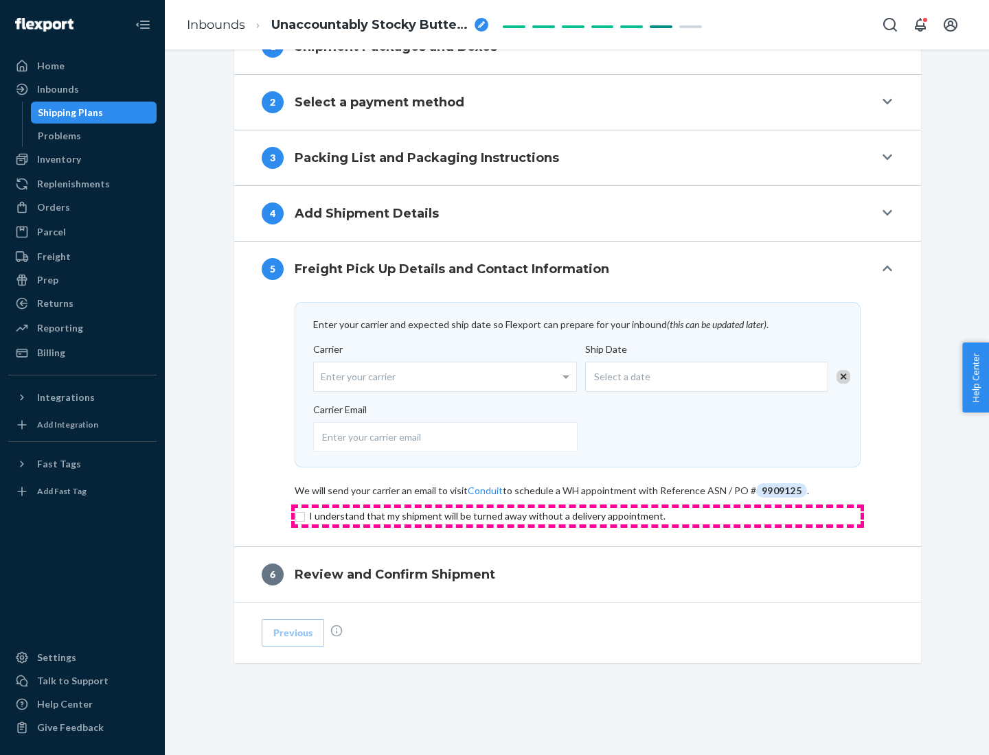
click at [577, 516] on input "checkbox" at bounding box center [578, 516] width 566 height 16
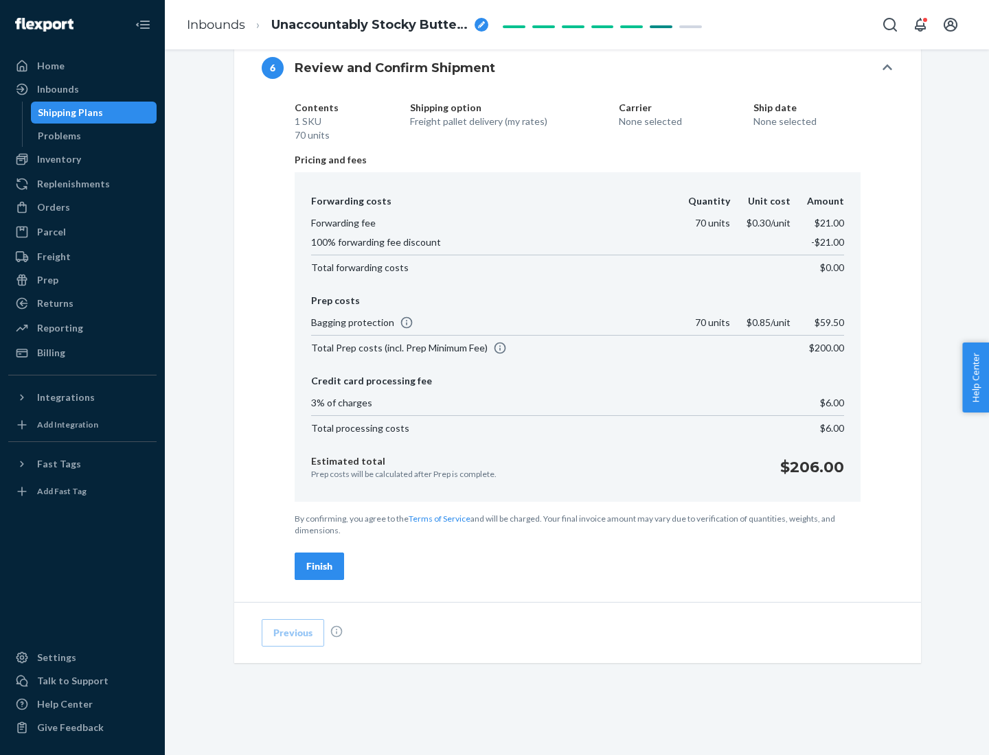
click at [319, 566] on div "Finish" at bounding box center [319, 566] width 26 height 14
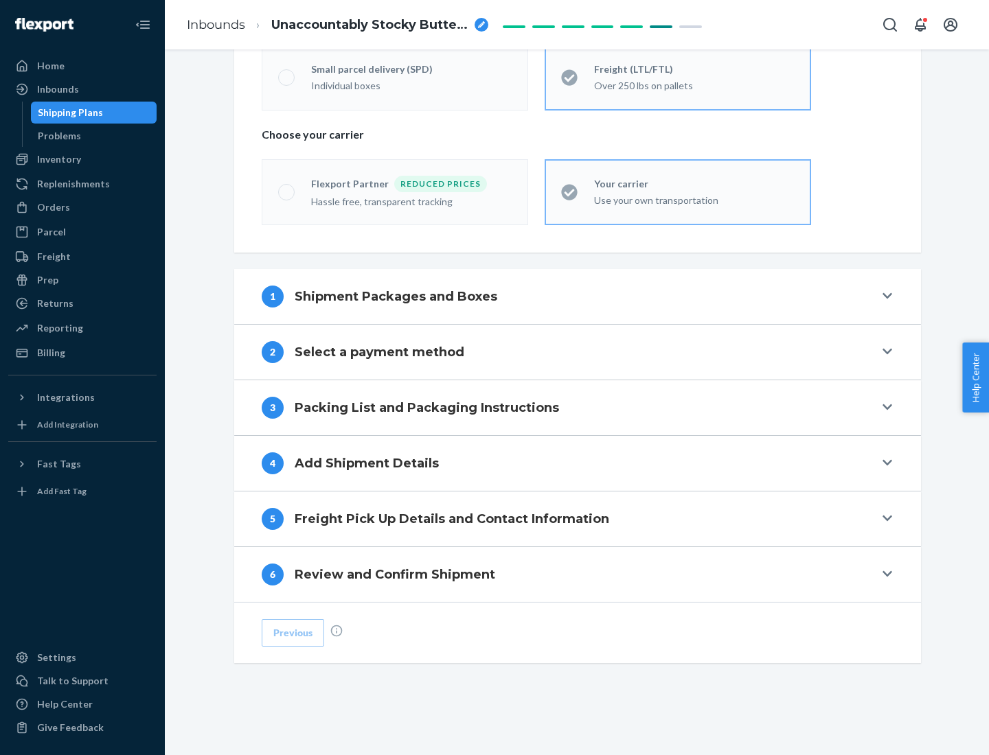
scroll to position [286, 0]
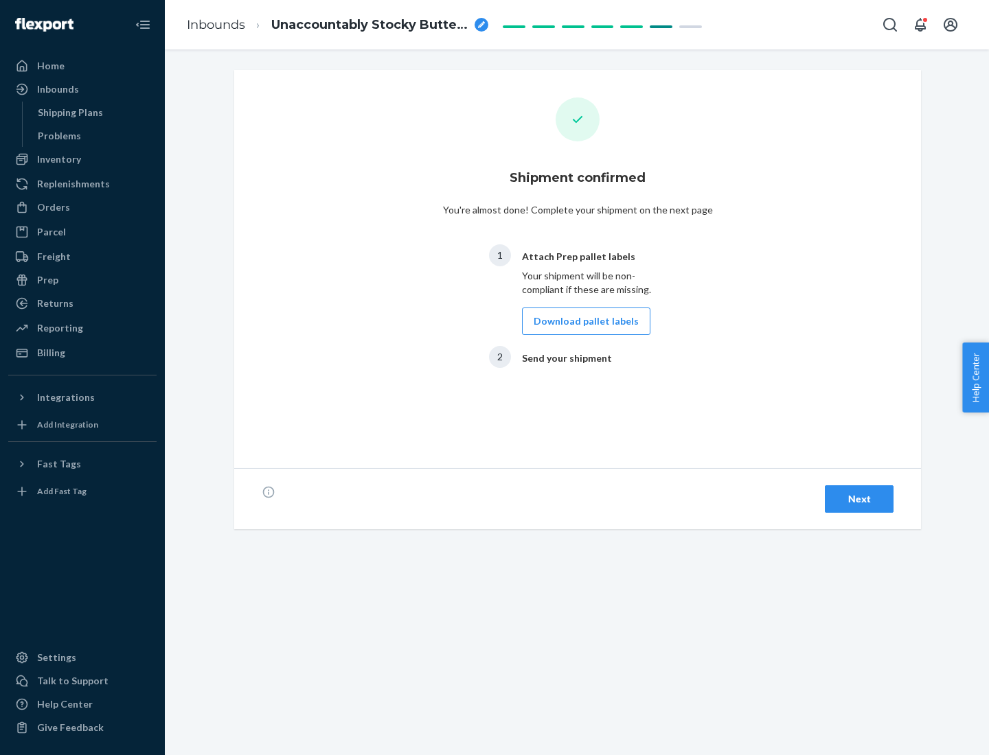
click at [582, 321] on button "Download pallet labels" at bounding box center [586, 321] width 128 height 27
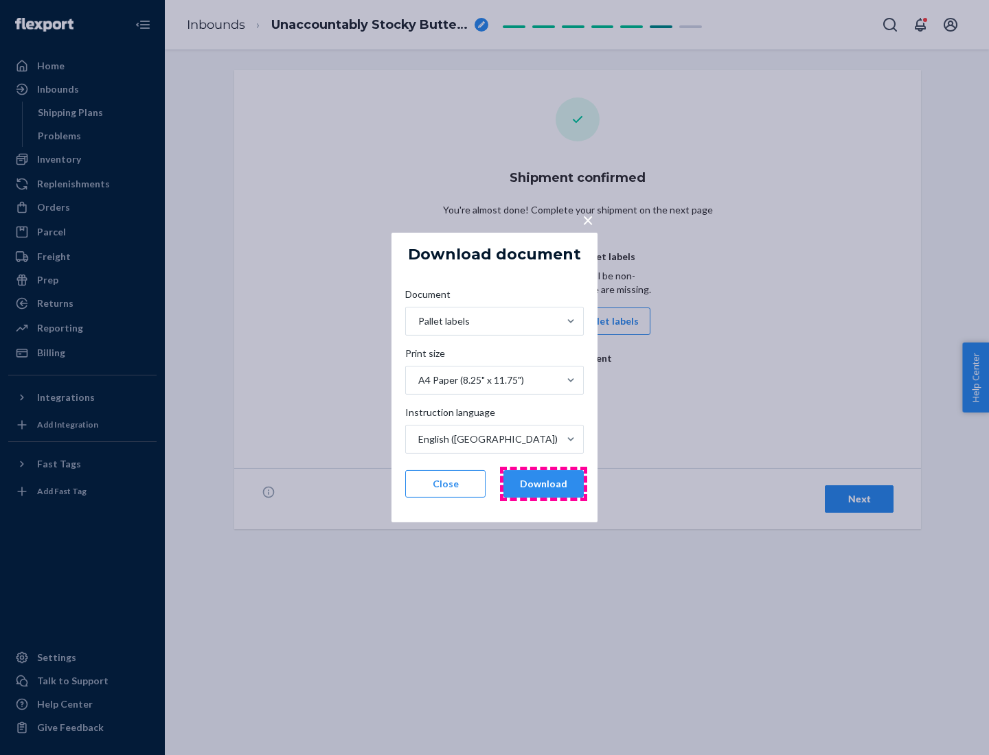
click at [543, 484] on button "Download" at bounding box center [543, 483] width 80 height 27
click at [587, 219] on span "×" at bounding box center [587, 219] width 11 height 23
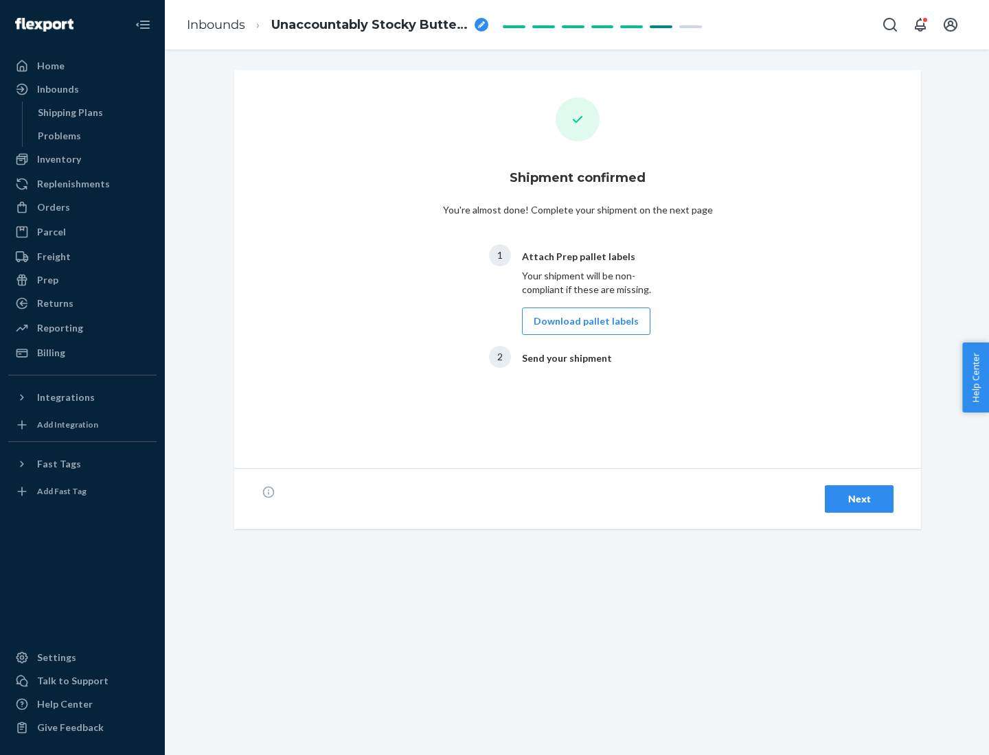
click at [859, 499] on div "Next" at bounding box center [858, 499] width 45 height 14
